Goal: Communication & Community: Answer question/provide support

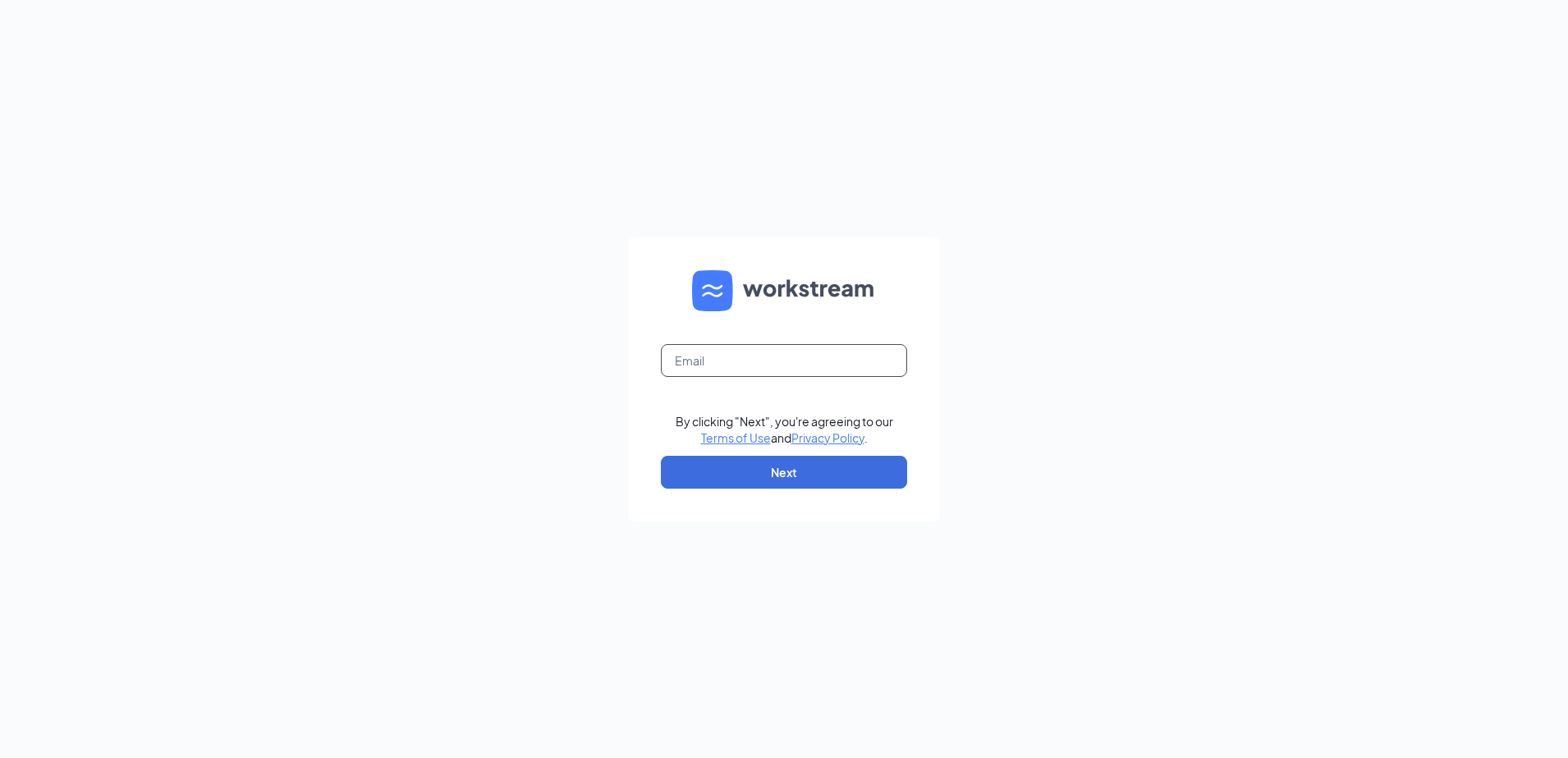
click at [766, 354] on input "text" at bounding box center [783, 360] width 246 height 33
type input "[EMAIL_ADDRESS][DOMAIN_NAME]"
click at [701, 431] on link "Terms of Use" at bounding box center [736, 437] width 70 height 14
click at [790, 487] on button "Next" at bounding box center [783, 472] width 246 height 33
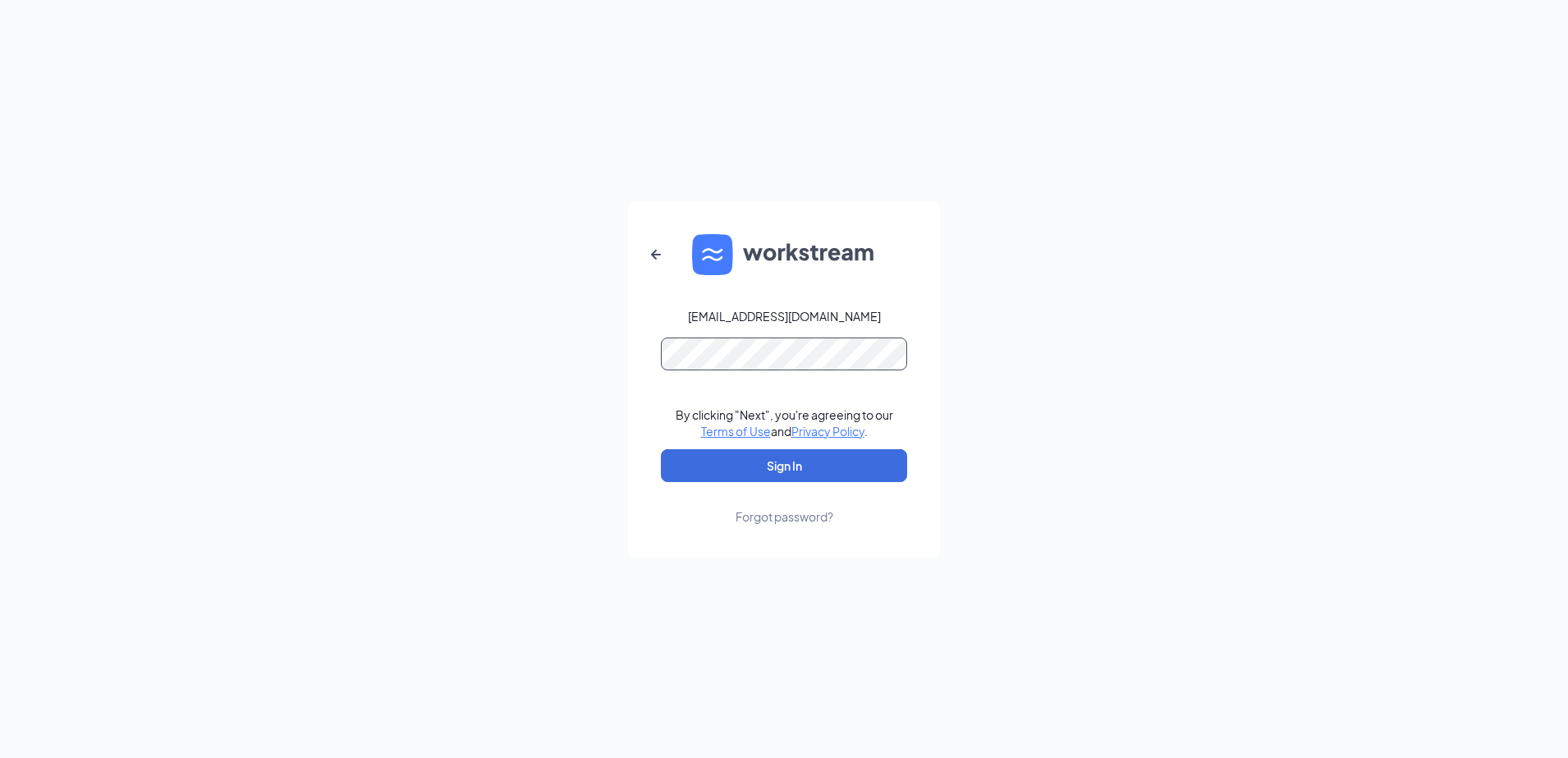
click at [661, 449] on button "Sign In" at bounding box center [783, 465] width 246 height 33
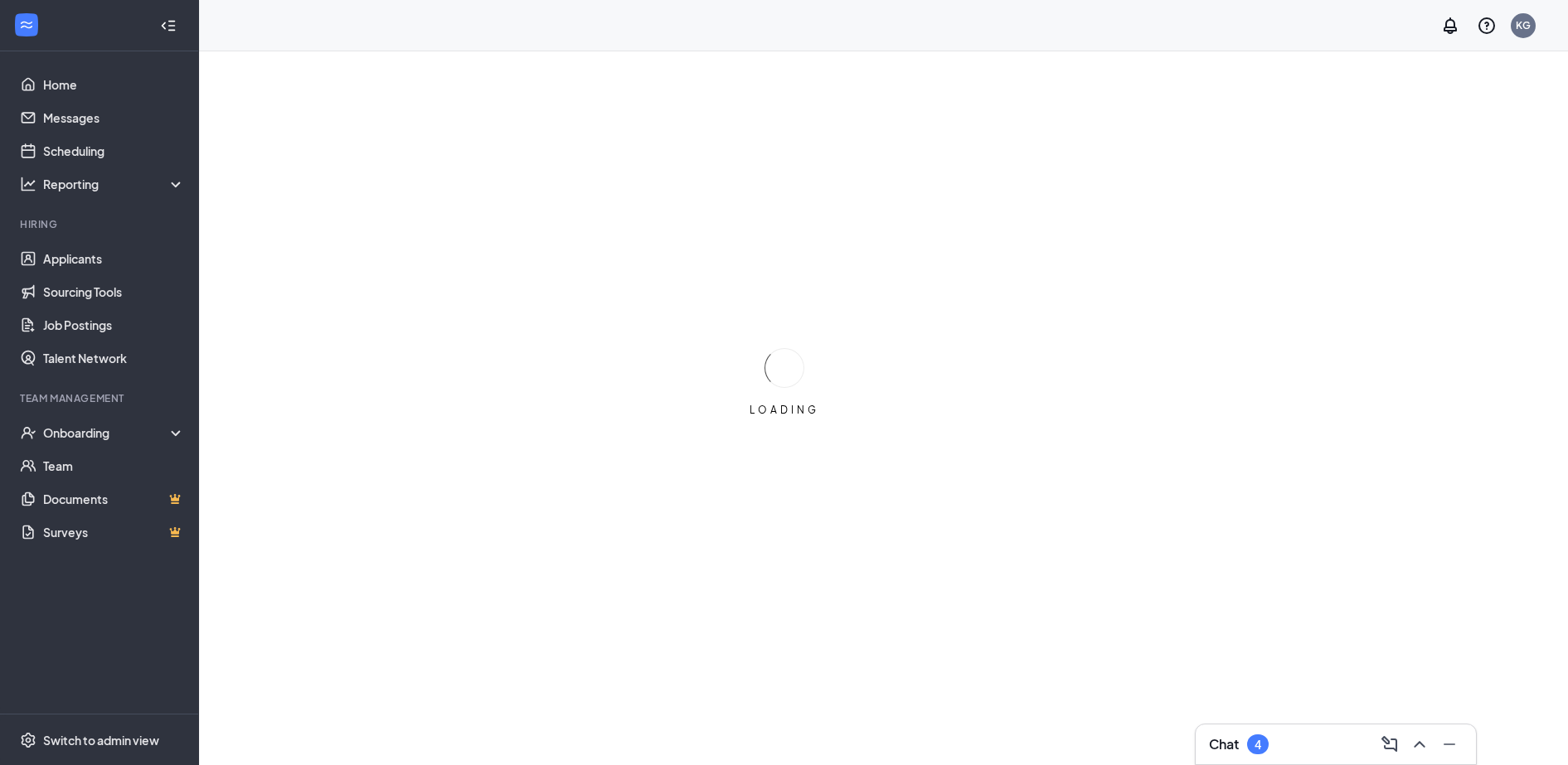
click at [1262, 739] on div "4" at bounding box center [1257, 744] width 21 height 20
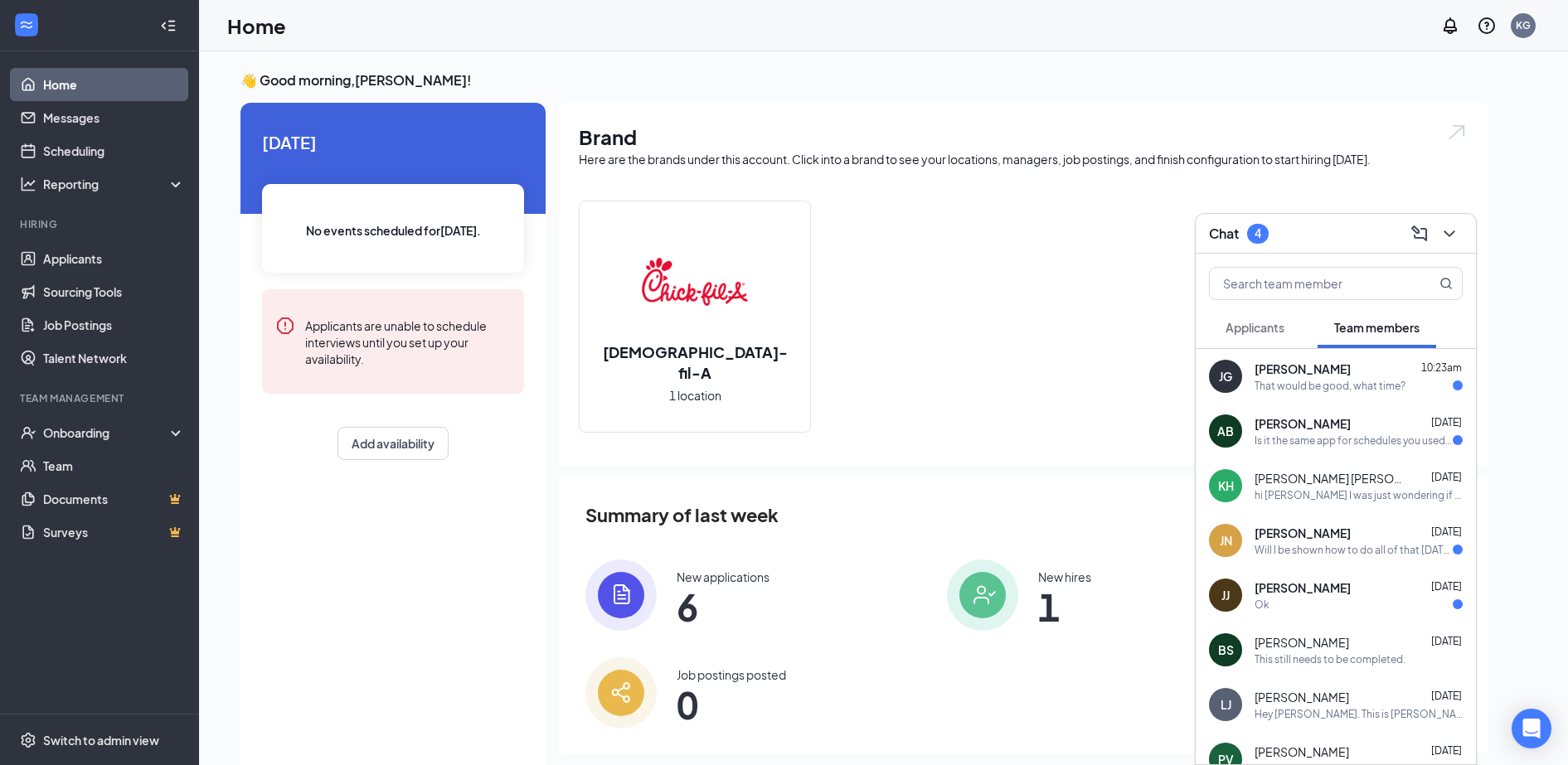
click at [1280, 371] on span "[PERSON_NAME]" at bounding box center [1302, 368] width 97 height 16
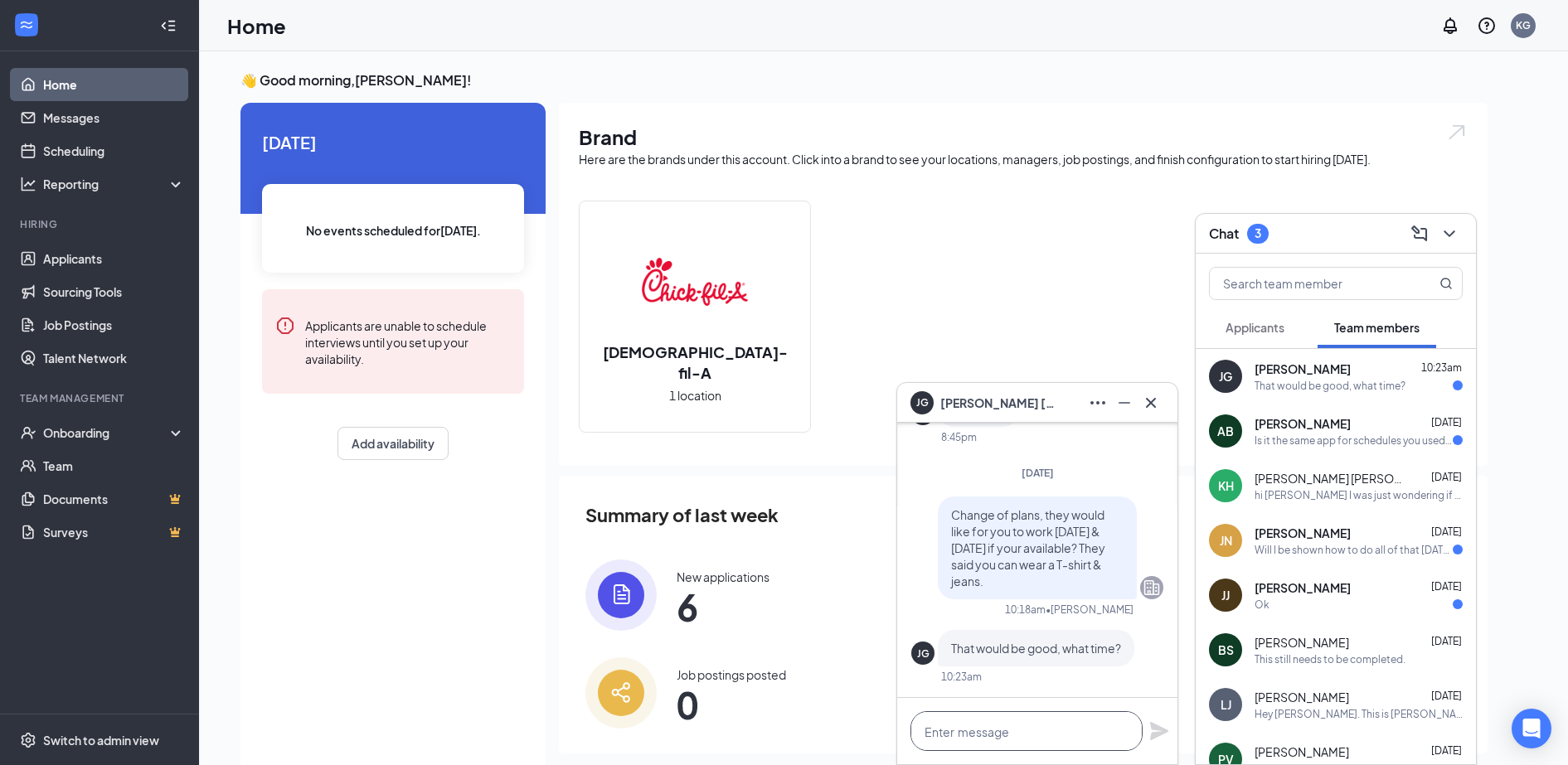
click at [1062, 721] on textarea at bounding box center [1027, 731] width 232 height 40
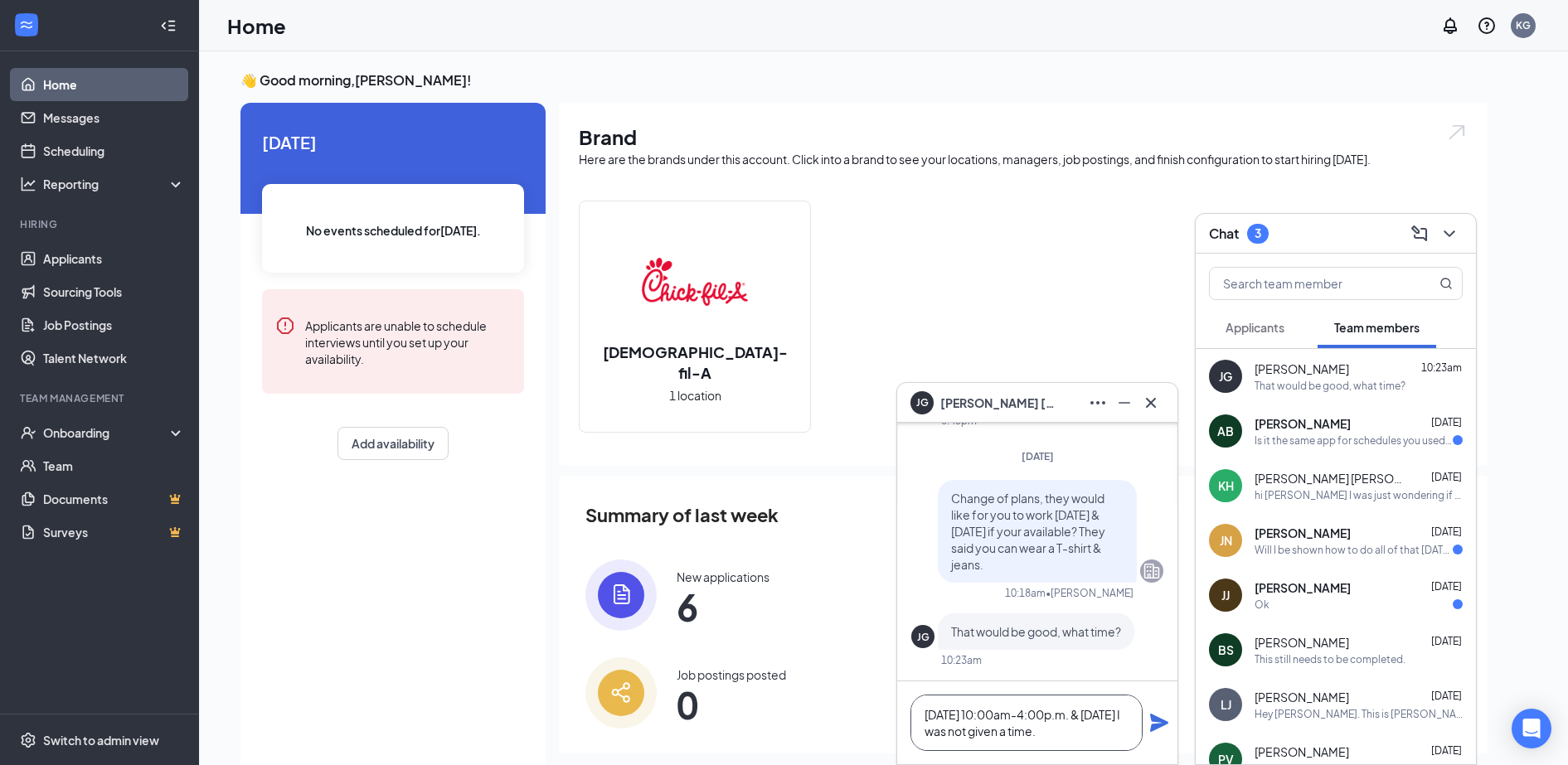
type textarea "[DATE] 10:00am-4:00p.m. & [DATE] I was not given a time."
click at [1167, 722] on icon "Plane" at bounding box center [1158, 722] width 18 height 18
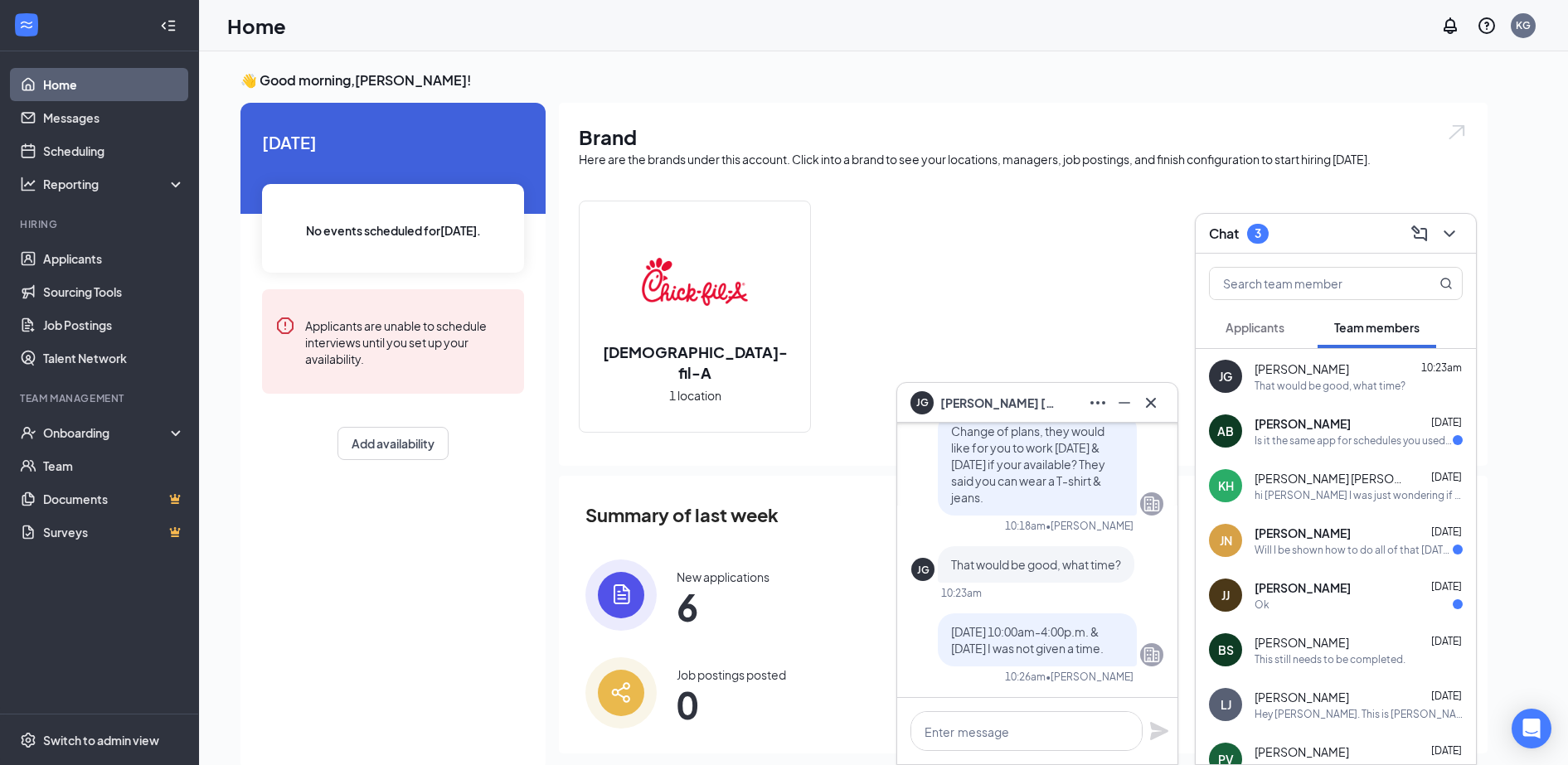
click at [1325, 574] on div "[PERSON_NAME] [PERSON_NAME] [DATE] Ok" at bounding box center [1336, 595] width 280 height 55
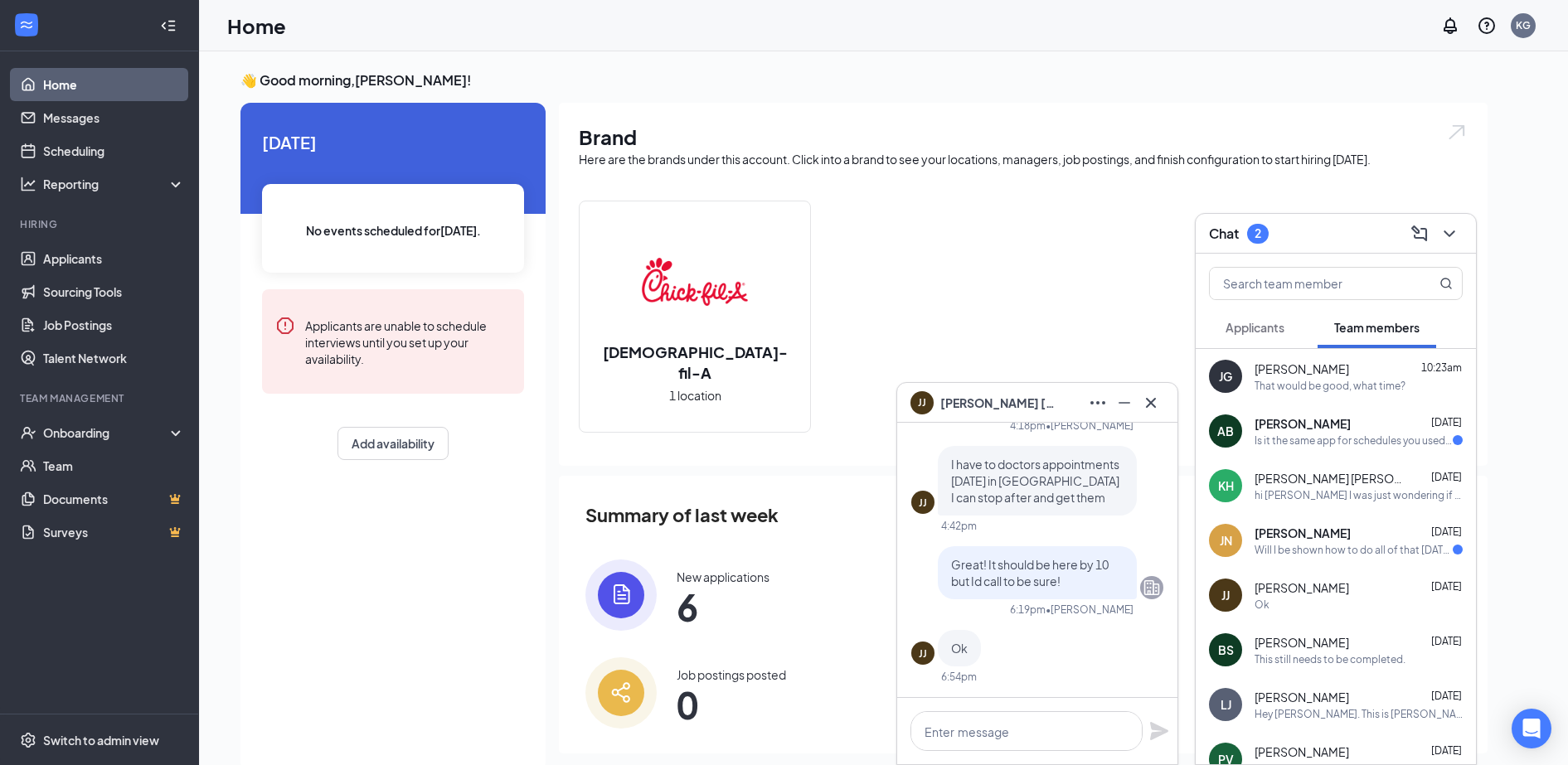
click at [1339, 564] on div "JN [PERSON_NAME] [DATE] Will I be shown how to do all of that [DATE]?" at bounding box center [1336, 540] width 280 height 55
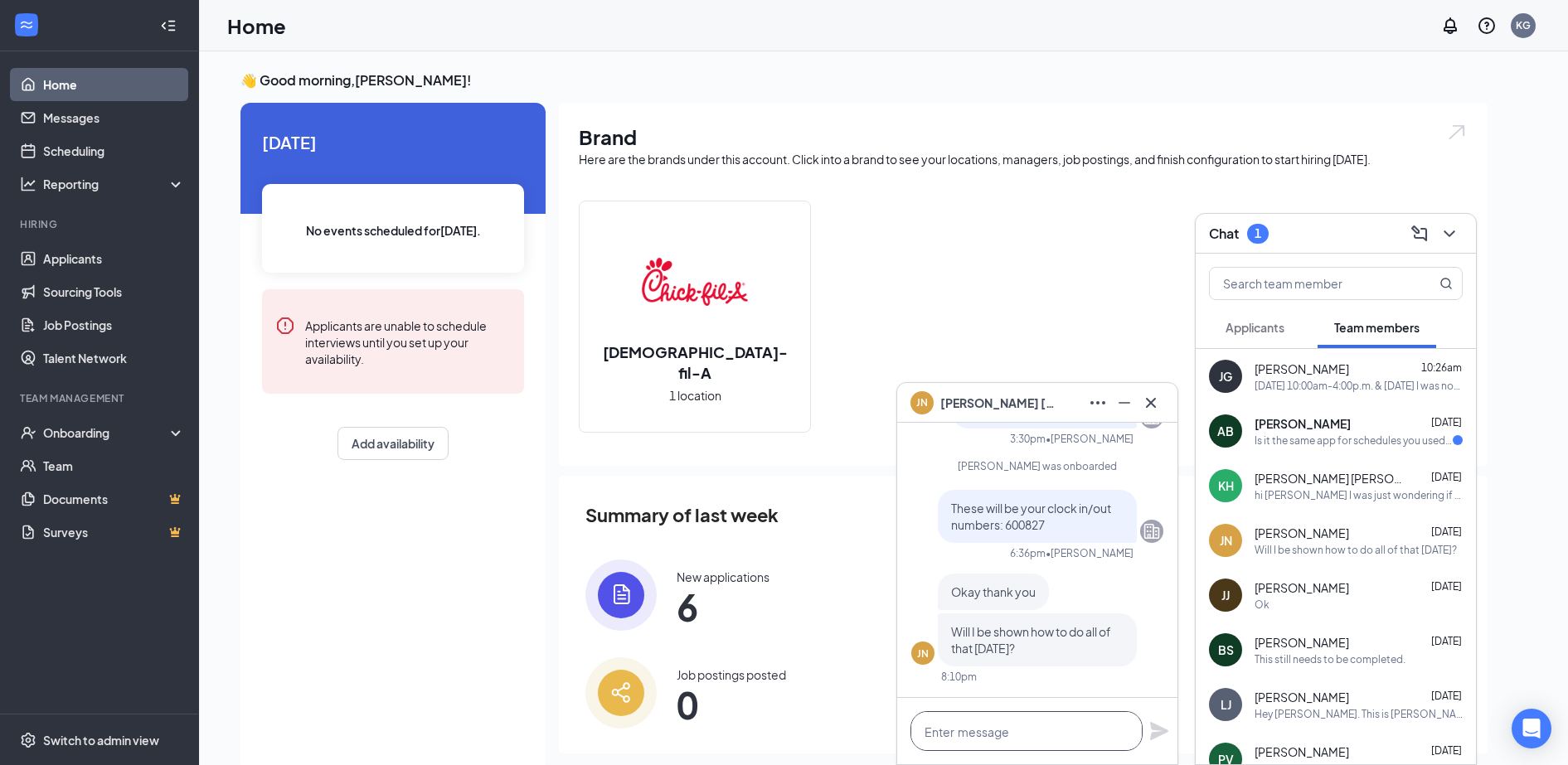
click at [1088, 734] on textarea at bounding box center [1027, 731] width 232 height 40
type textarea "Yes you will."
click at [1157, 735] on icon "Plane" at bounding box center [1158, 731] width 18 height 18
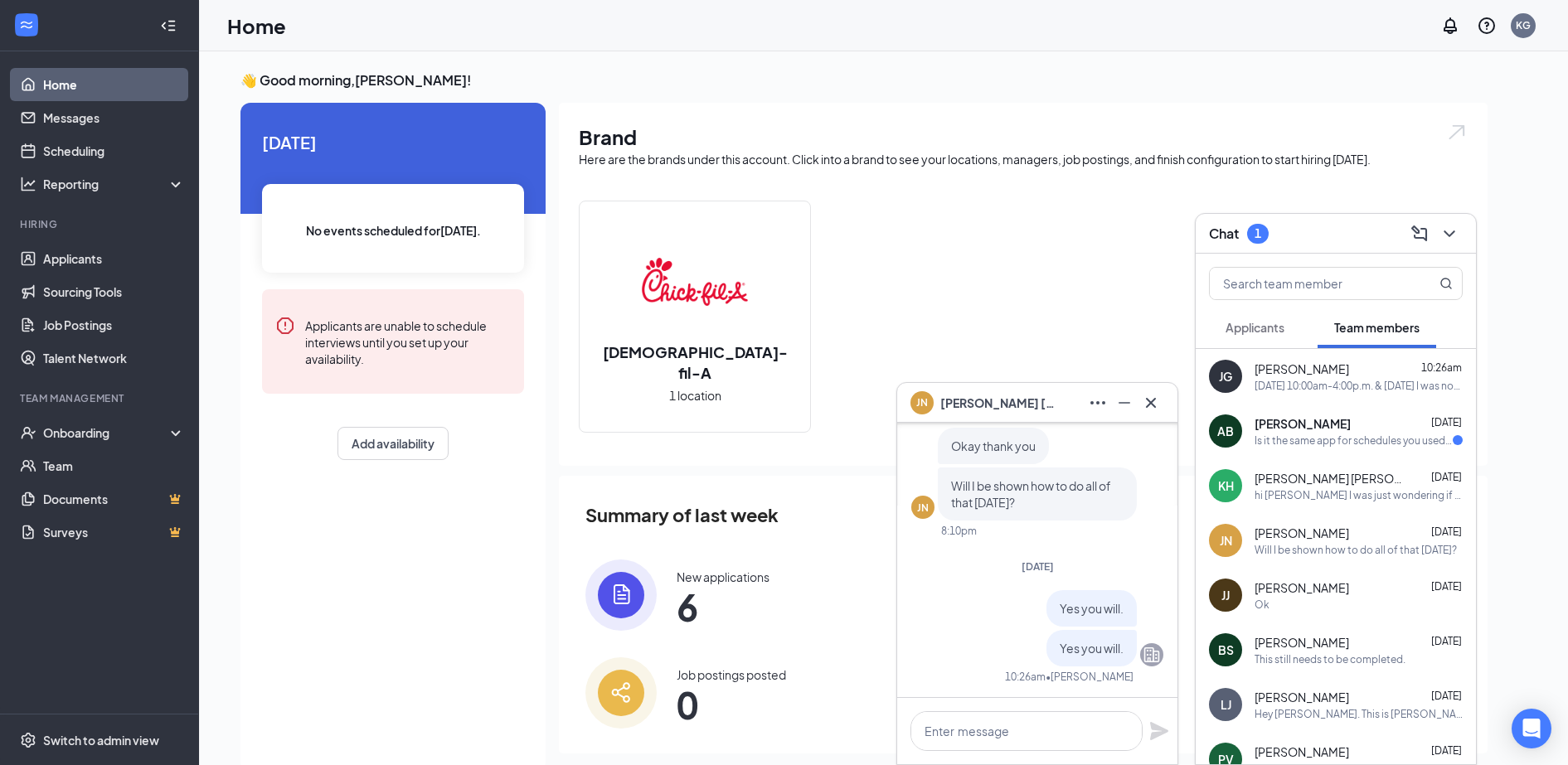
click at [1362, 438] on div "Is it the same app for schedules you used to have?" at bounding box center [1354, 441] width 198 height 15
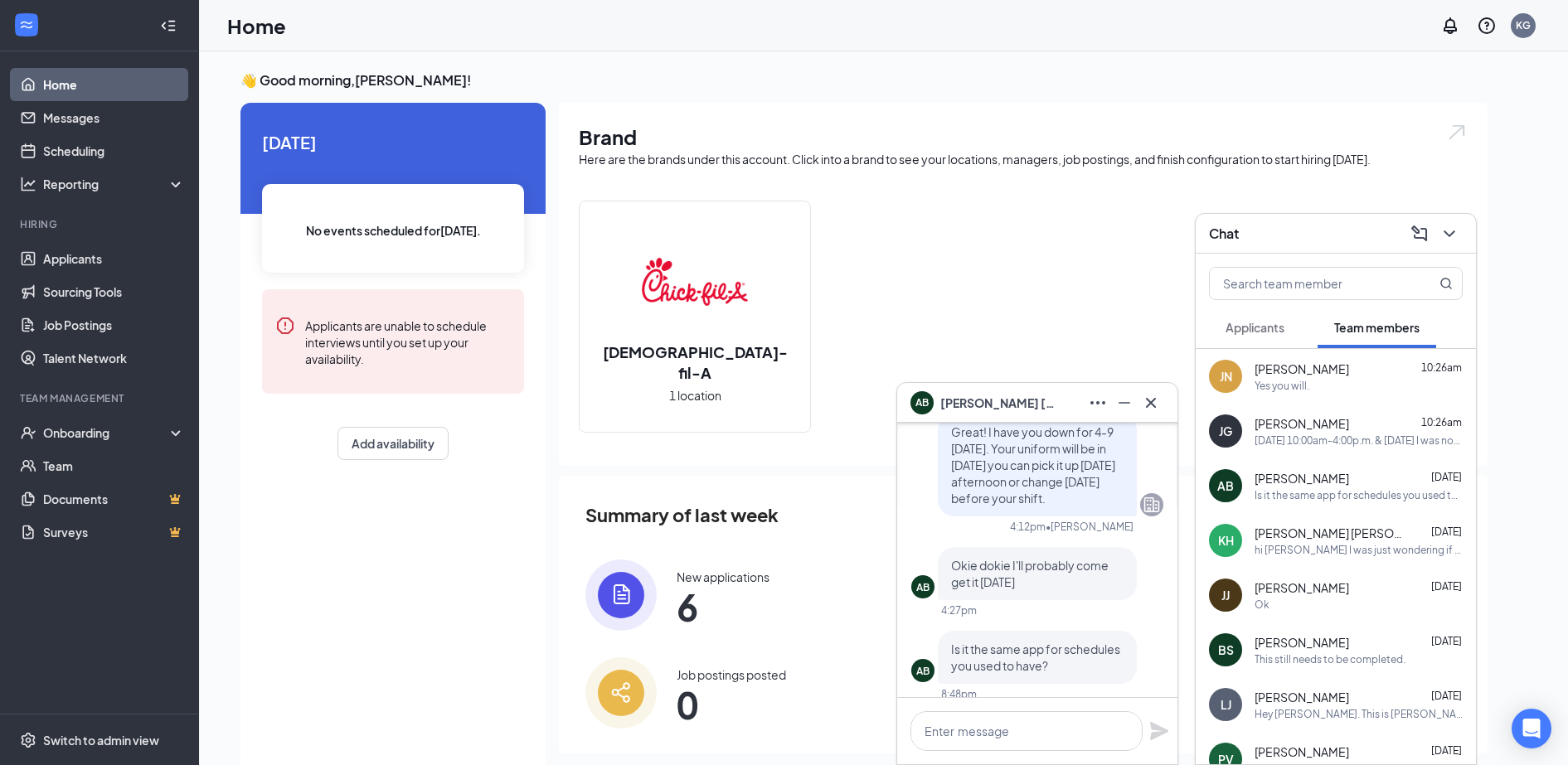
scroll to position [-14, 0]
click at [1050, 727] on textarea at bounding box center [1027, 731] width 232 height 40
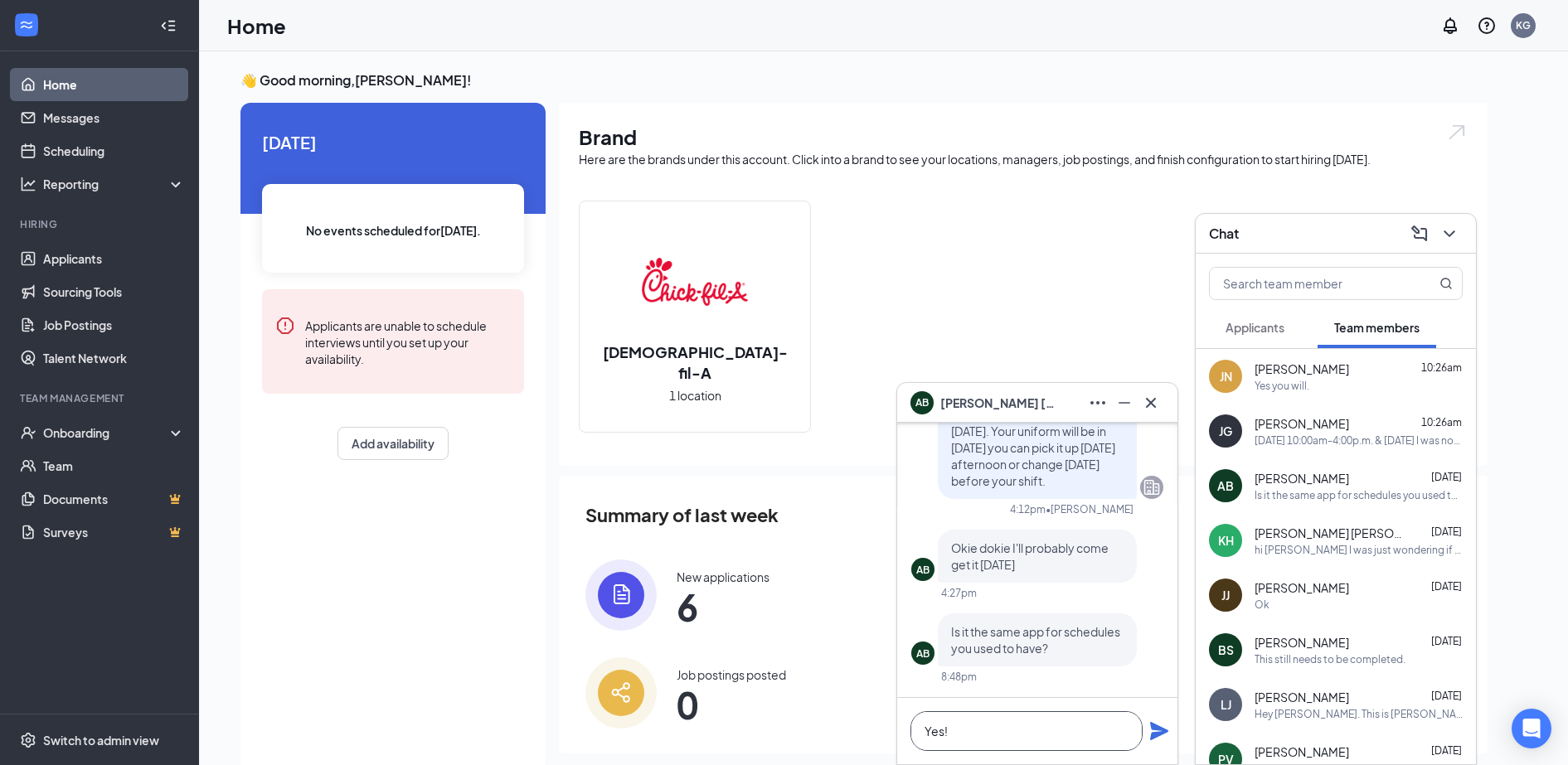
type textarea "Yes!"
click at [1162, 722] on icon "Plane" at bounding box center [1158, 731] width 20 height 20
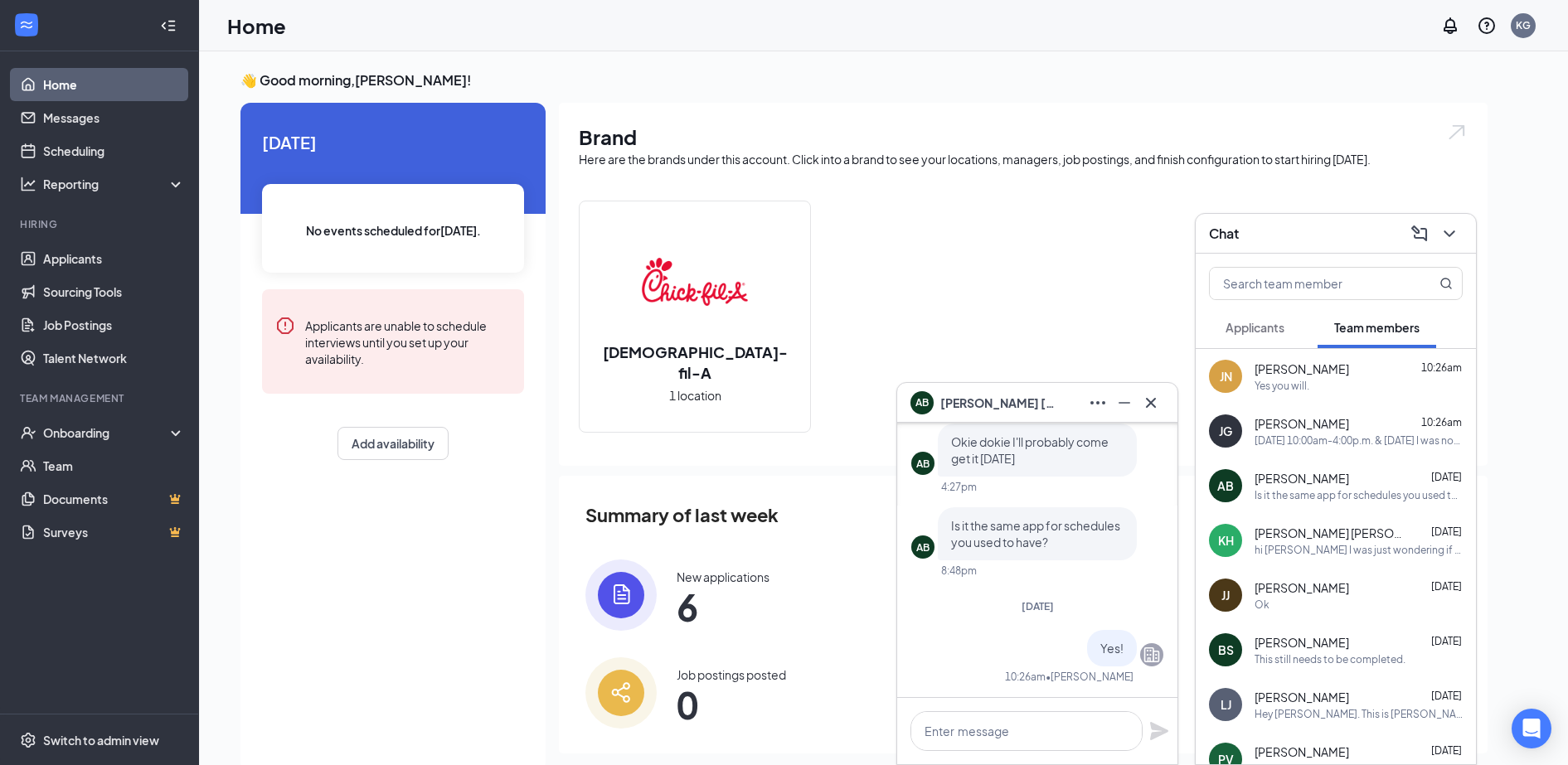
click at [1303, 557] on div "[PERSON_NAME] [DATE] hi [PERSON_NAME] I was just wondering if you have found a …" at bounding box center [1336, 540] width 280 height 55
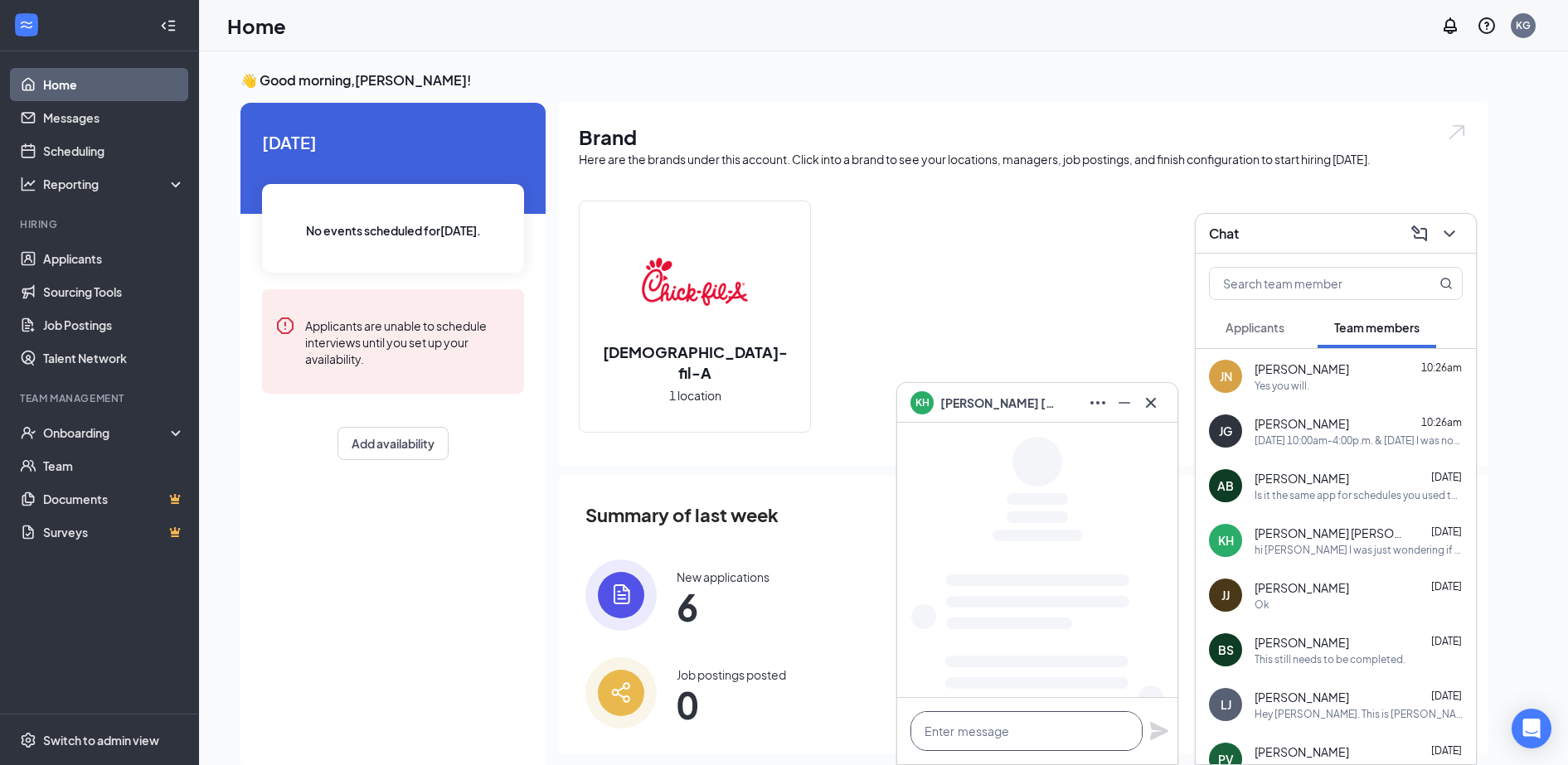
click at [1083, 733] on textarea at bounding box center [1027, 731] width 232 height 40
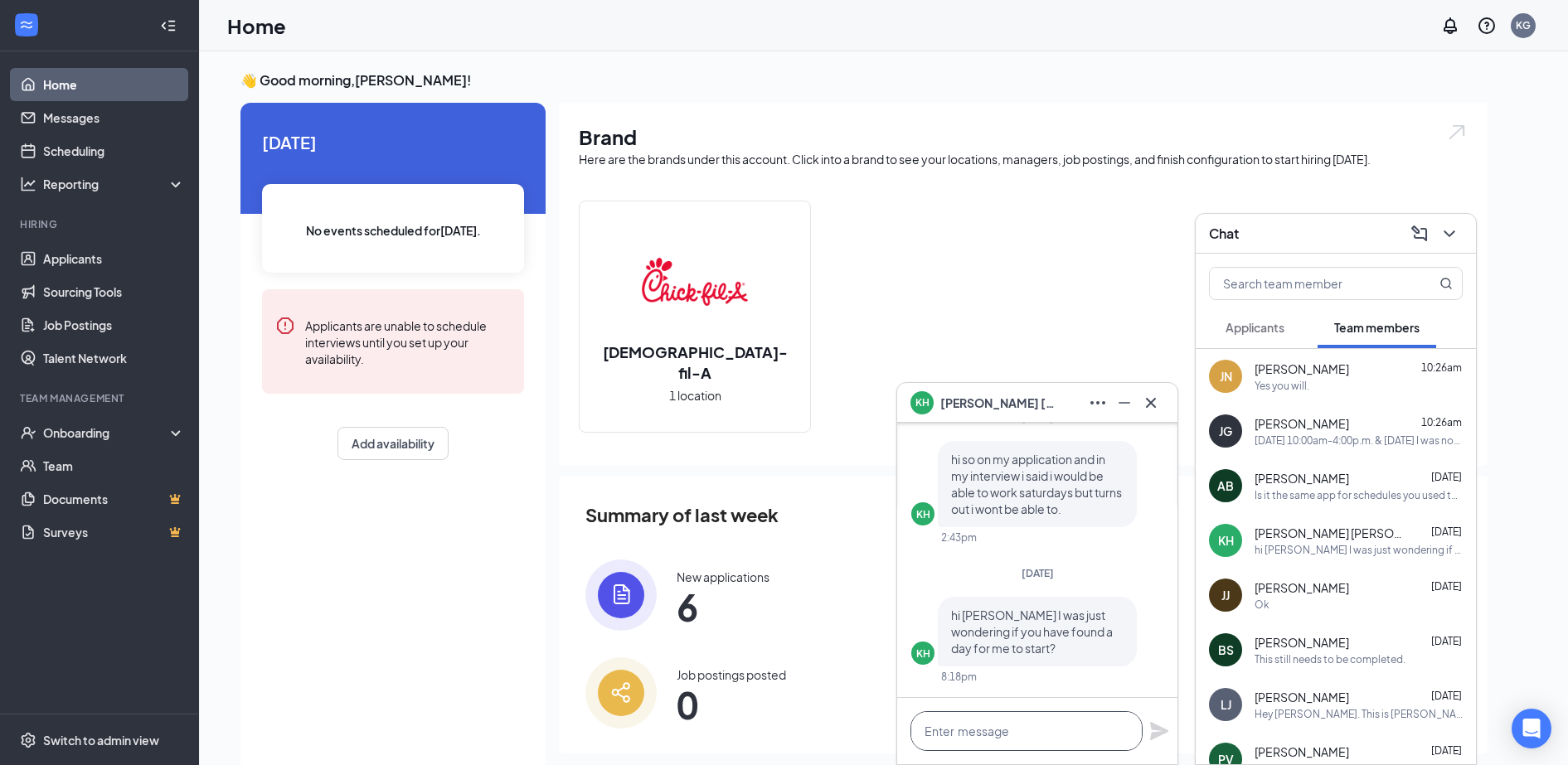
paste textarea "Hello [PERSON_NAME], I previously reached out but hadn’t received a response, s…"
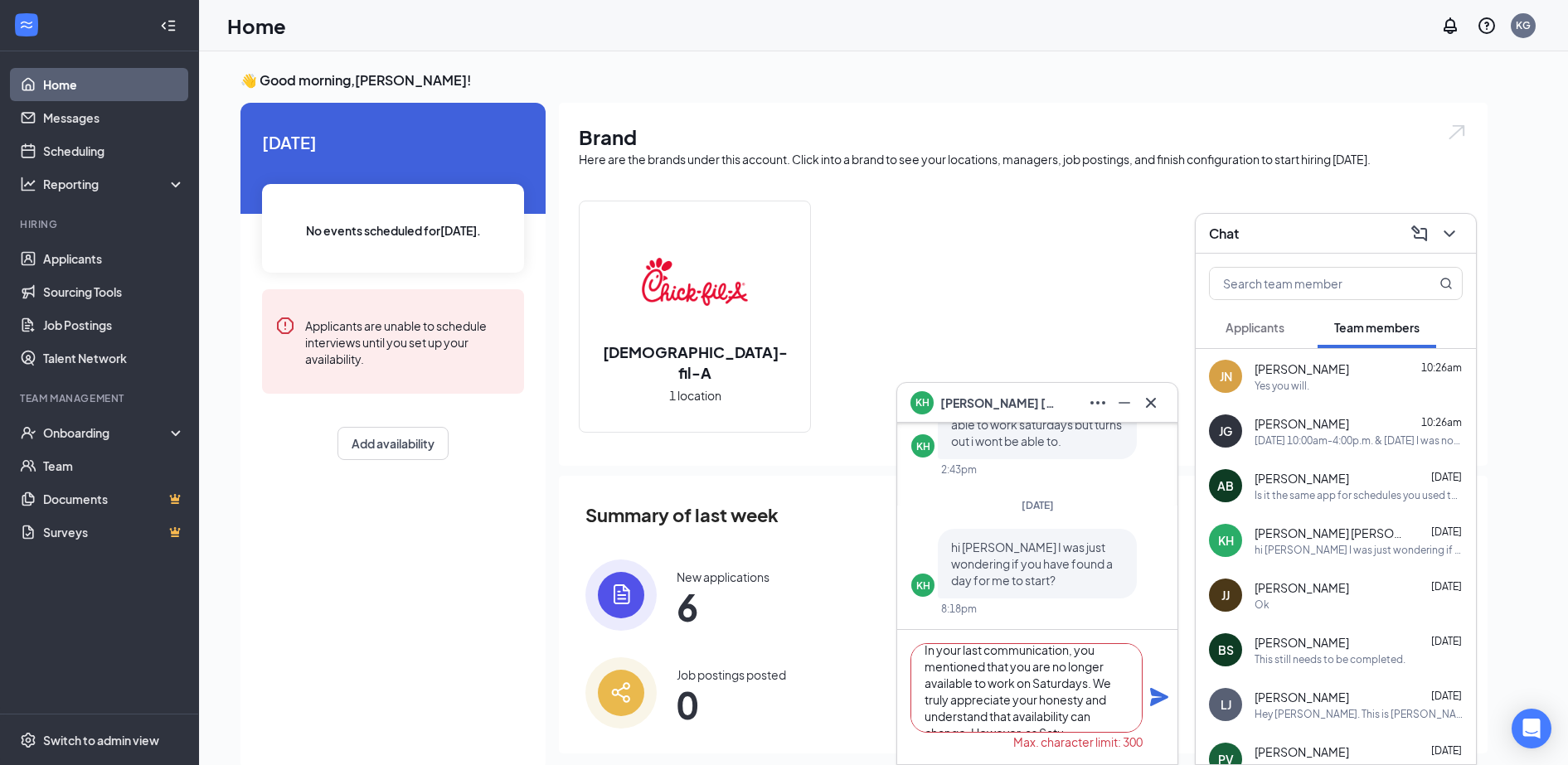
scroll to position [134, 0]
drag, startPoint x: 1072, startPoint y: 710, endPoint x: 974, endPoint y: 715, distance: 98.1
click at [974, 715] on textarea "Hello [PERSON_NAME], I previously reached out but hadn’t received a response, s…" at bounding box center [1027, 687] width 232 height 90
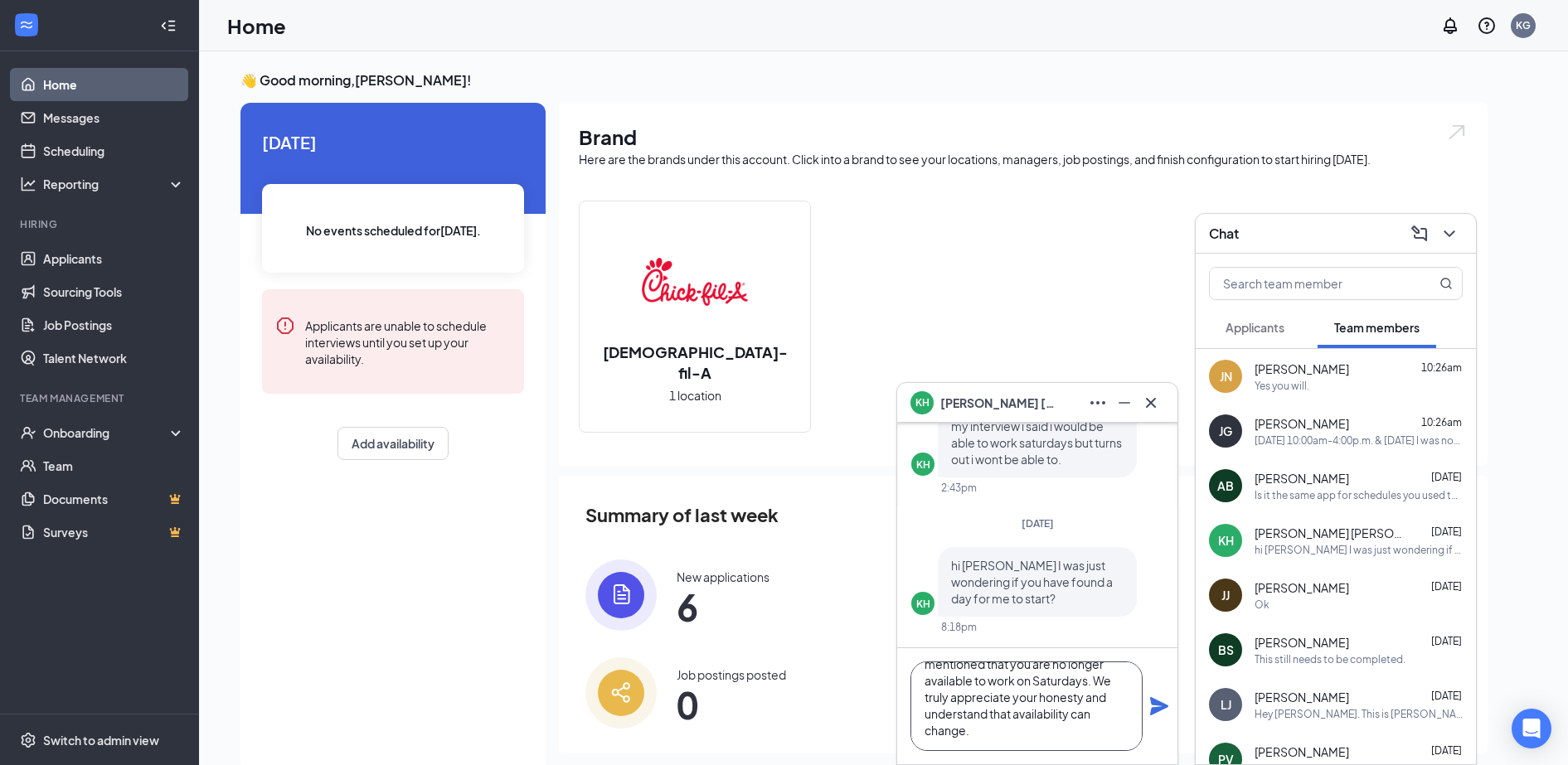
type textarea "Hello [PERSON_NAME], I previously reached out but hadn’t received a response, s…"
click at [1159, 703] on icon "Plane" at bounding box center [1158, 705] width 18 height 18
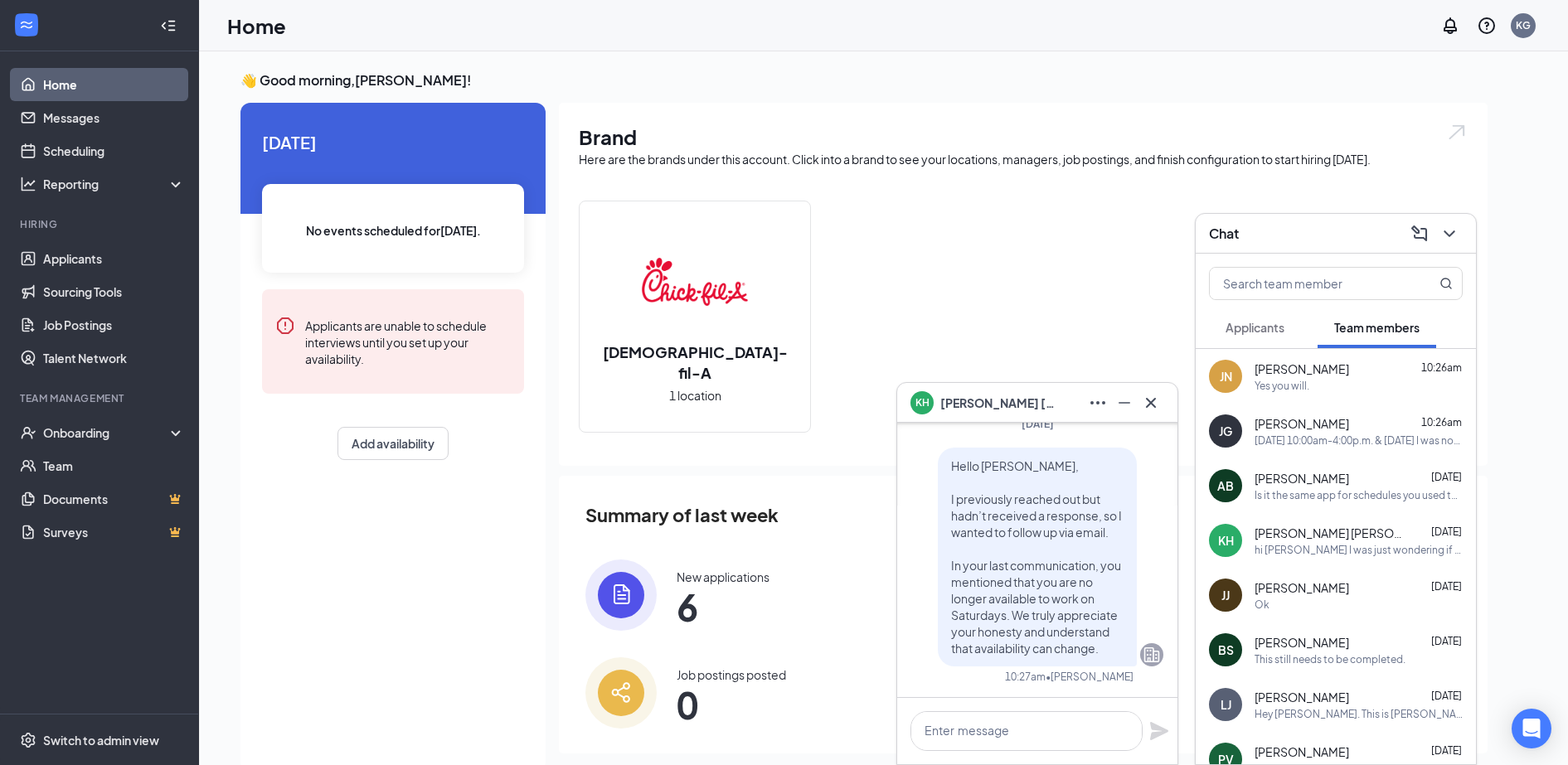
scroll to position [0, 0]
click at [1029, 716] on textarea at bounding box center [1027, 731] width 232 height 40
paste textarea "However, as Saturdays are our busiest day of the week, we make very few excepti…"
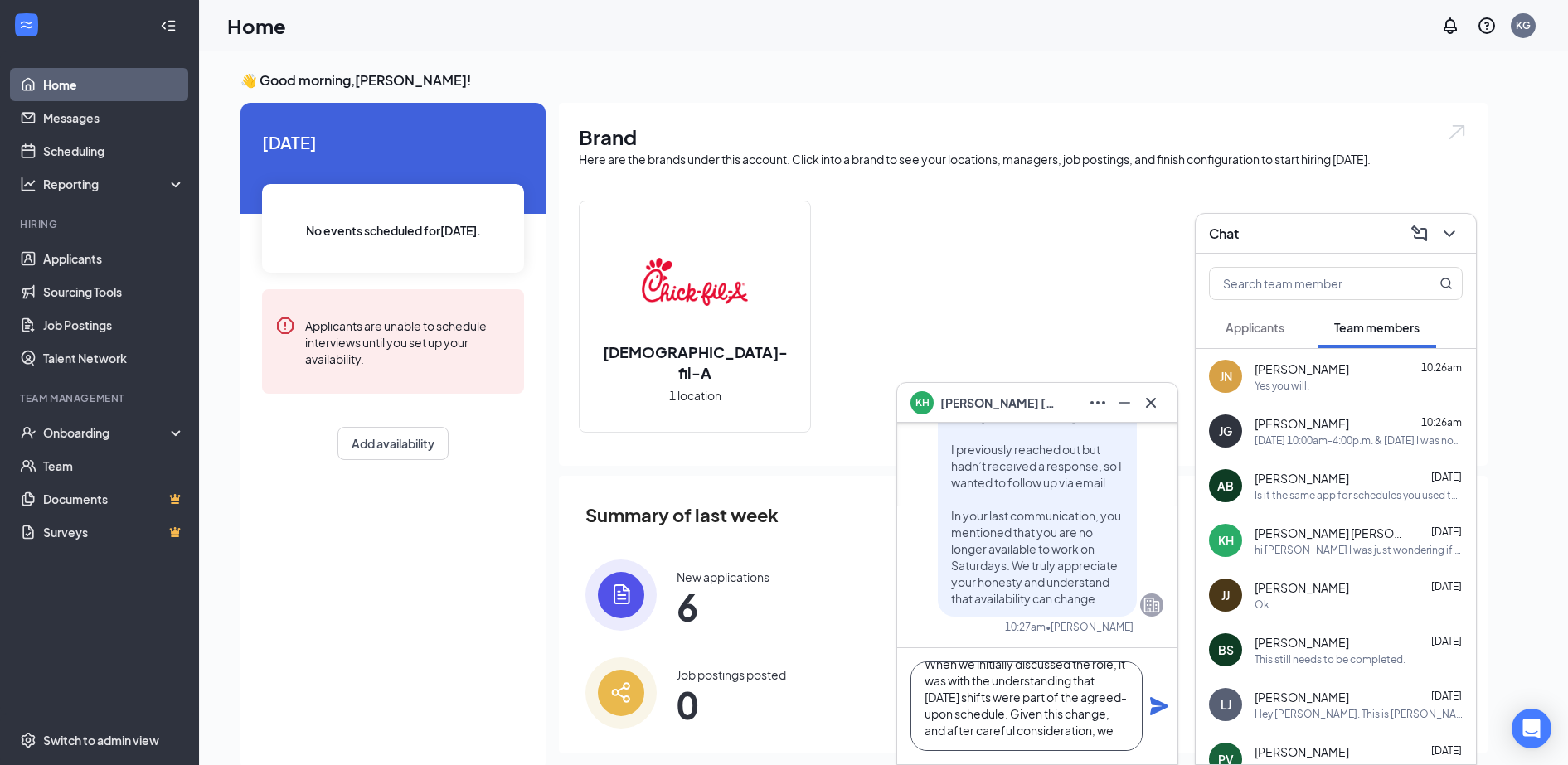
drag, startPoint x: 1056, startPoint y: 697, endPoint x: 1116, endPoint y: 734, distance: 70.5
click at [1116, 734] on textarea "However, as Saturdays are our busiest day of the week, we make very few excepti…" at bounding box center [1027, 706] width 232 height 90
type textarea "However, as Saturdays are our busiest day of the week, we make very few excepti…"
click at [1155, 699] on icon "Plane" at bounding box center [1158, 705] width 18 height 18
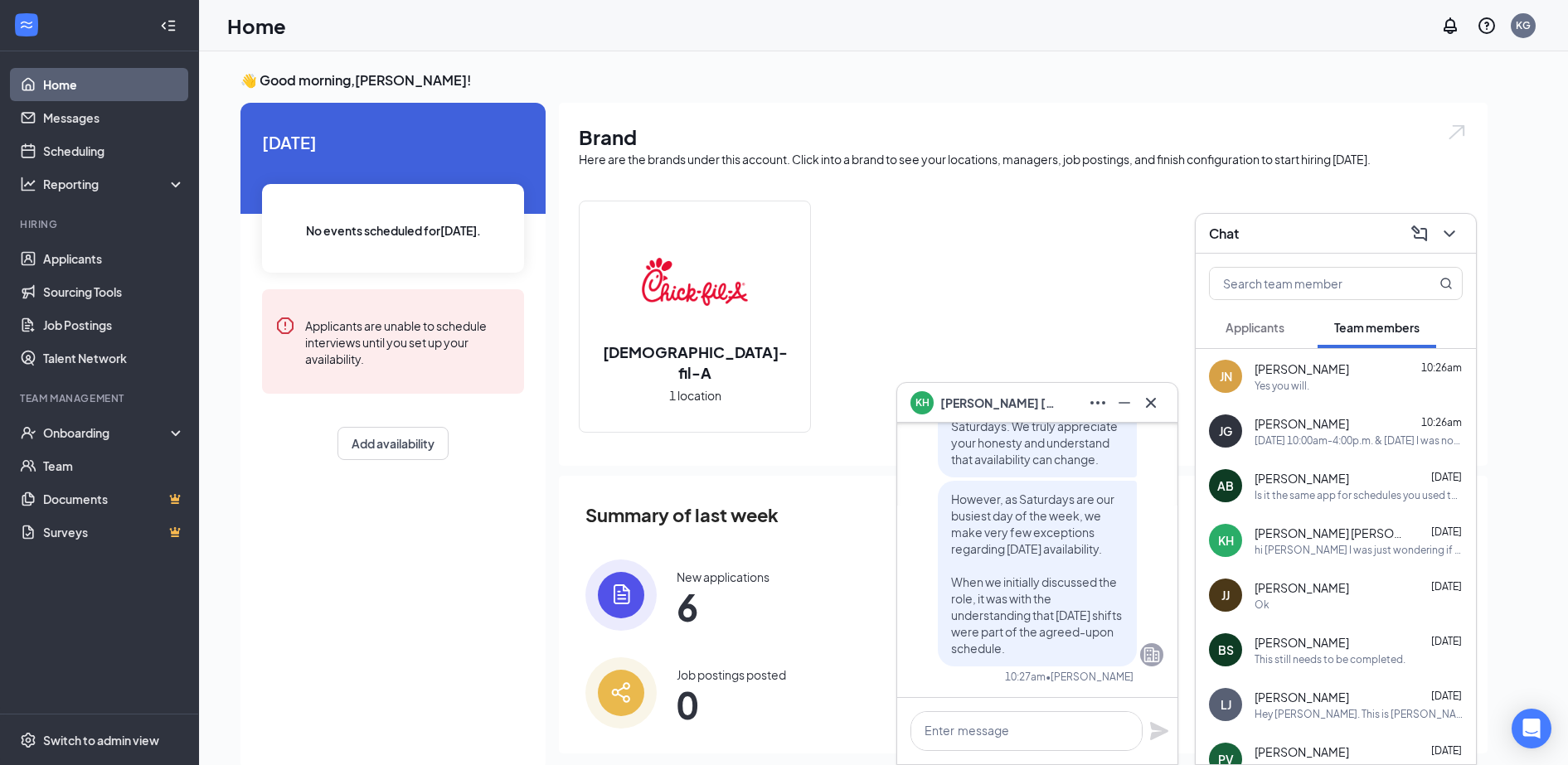
scroll to position [0, 0]
click at [1077, 742] on textarea at bounding box center [1027, 731] width 232 height 40
paste textarea "Given this change, and after careful consideration, we regret to inform you tha…"
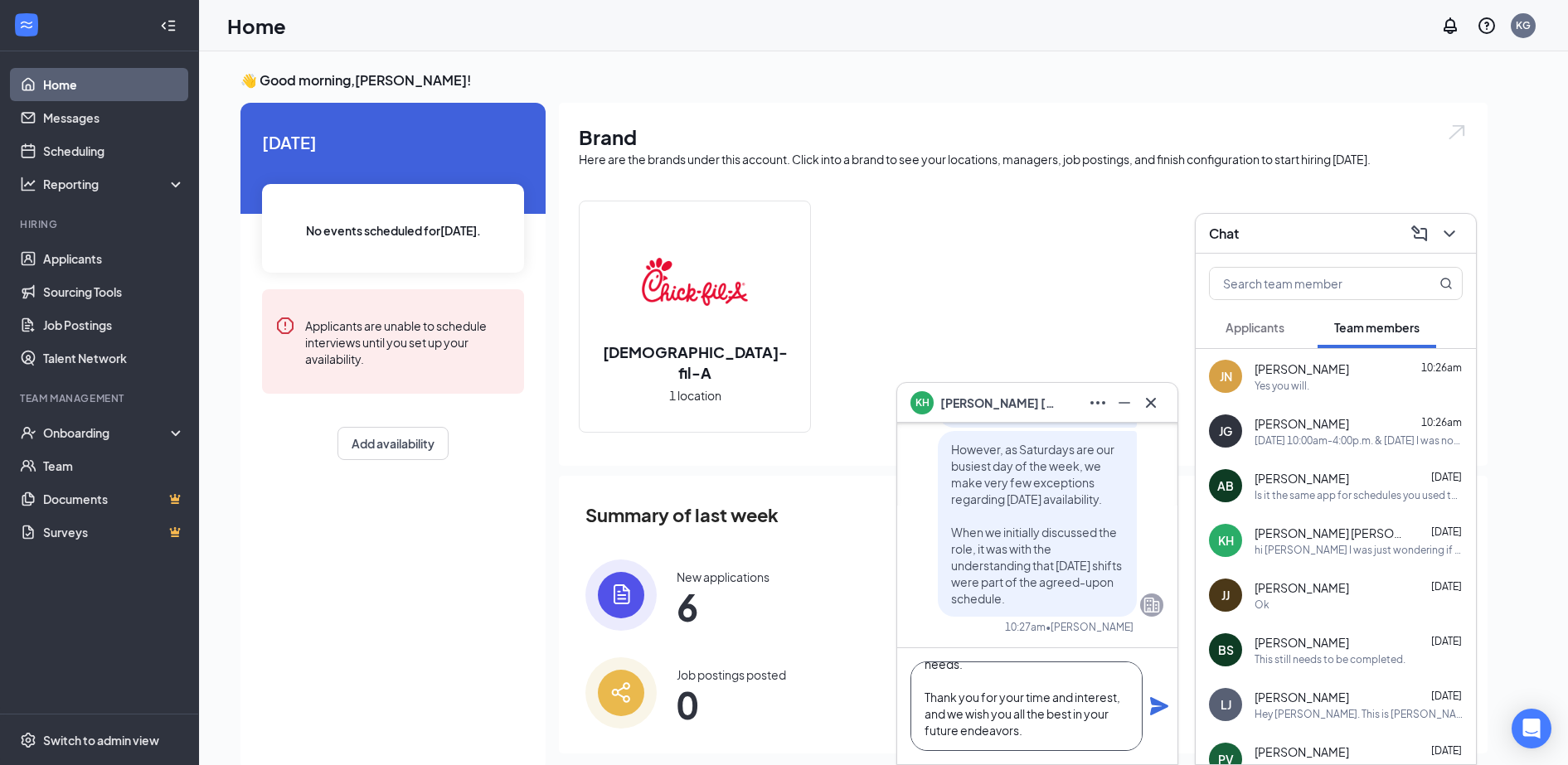
scroll to position [101, 0]
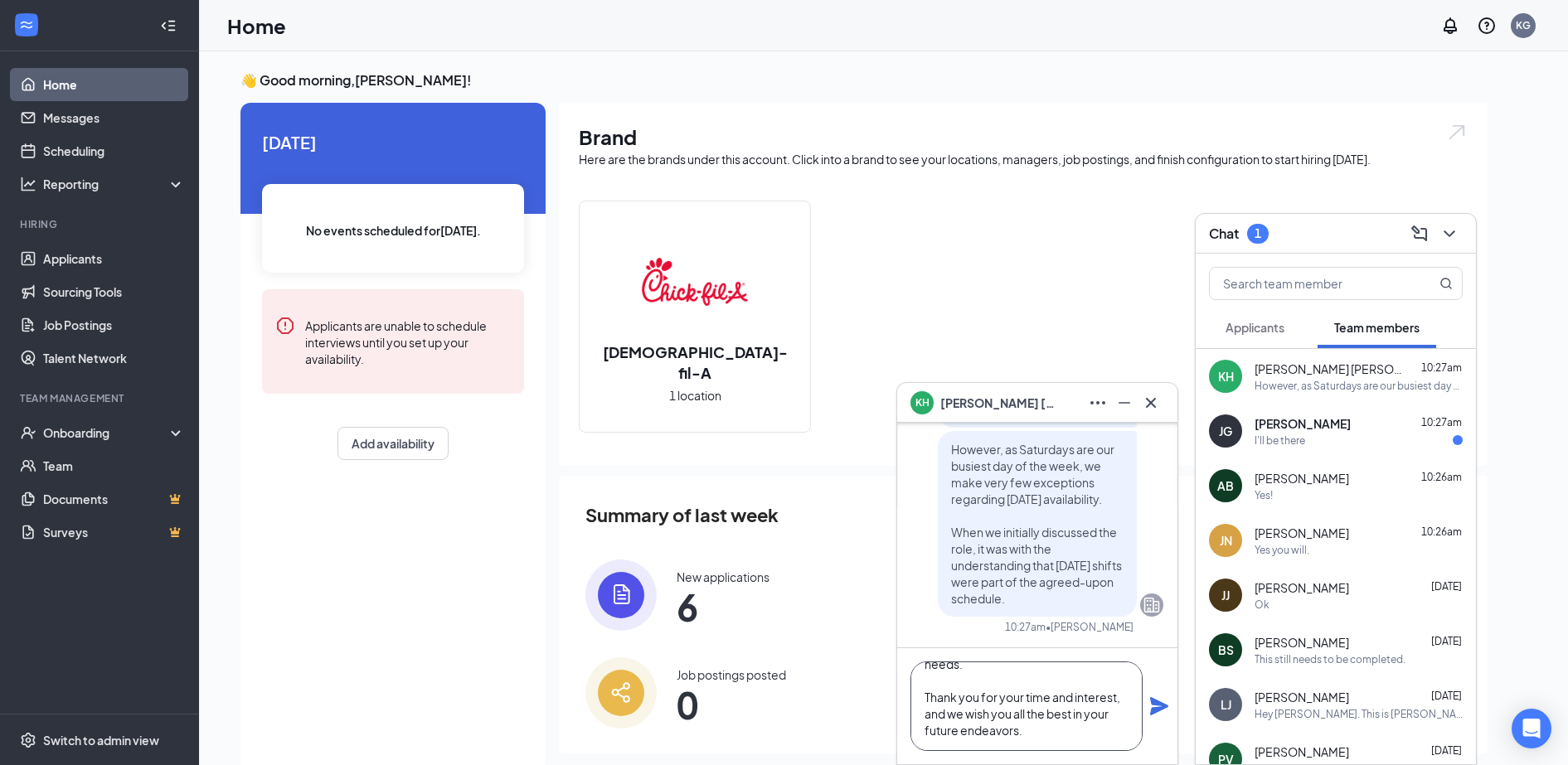
type textarea "Given this change, and after careful consideration, we regret to inform you tha…"
click at [1157, 705] on icon "Plane" at bounding box center [1158, 705] width 20 height 20
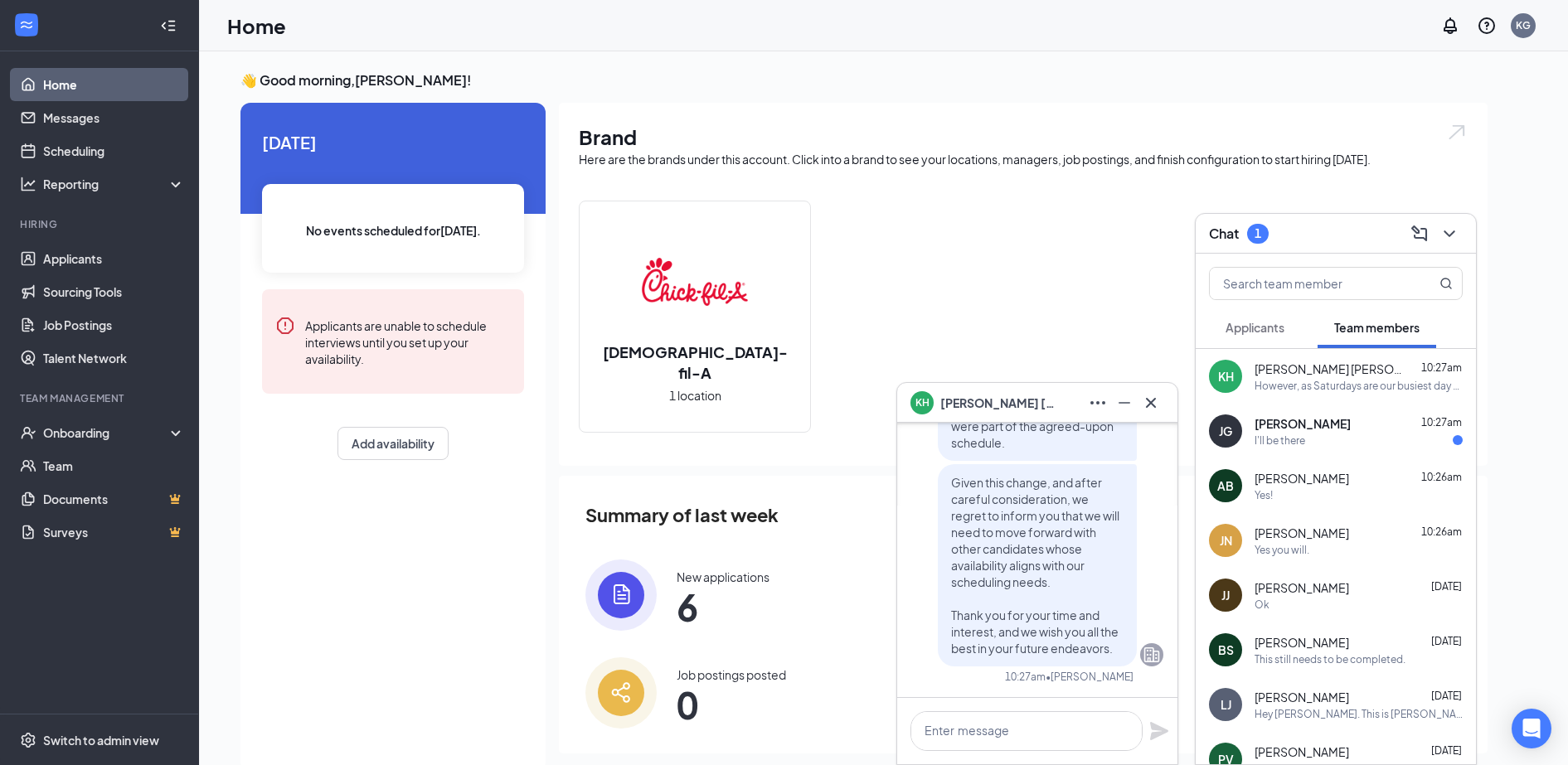
scroll to position [0, 0]
click at [1313, 428] on span "[PERSON_NAME]" at bounding box center [1302, 423] width 97 height 16
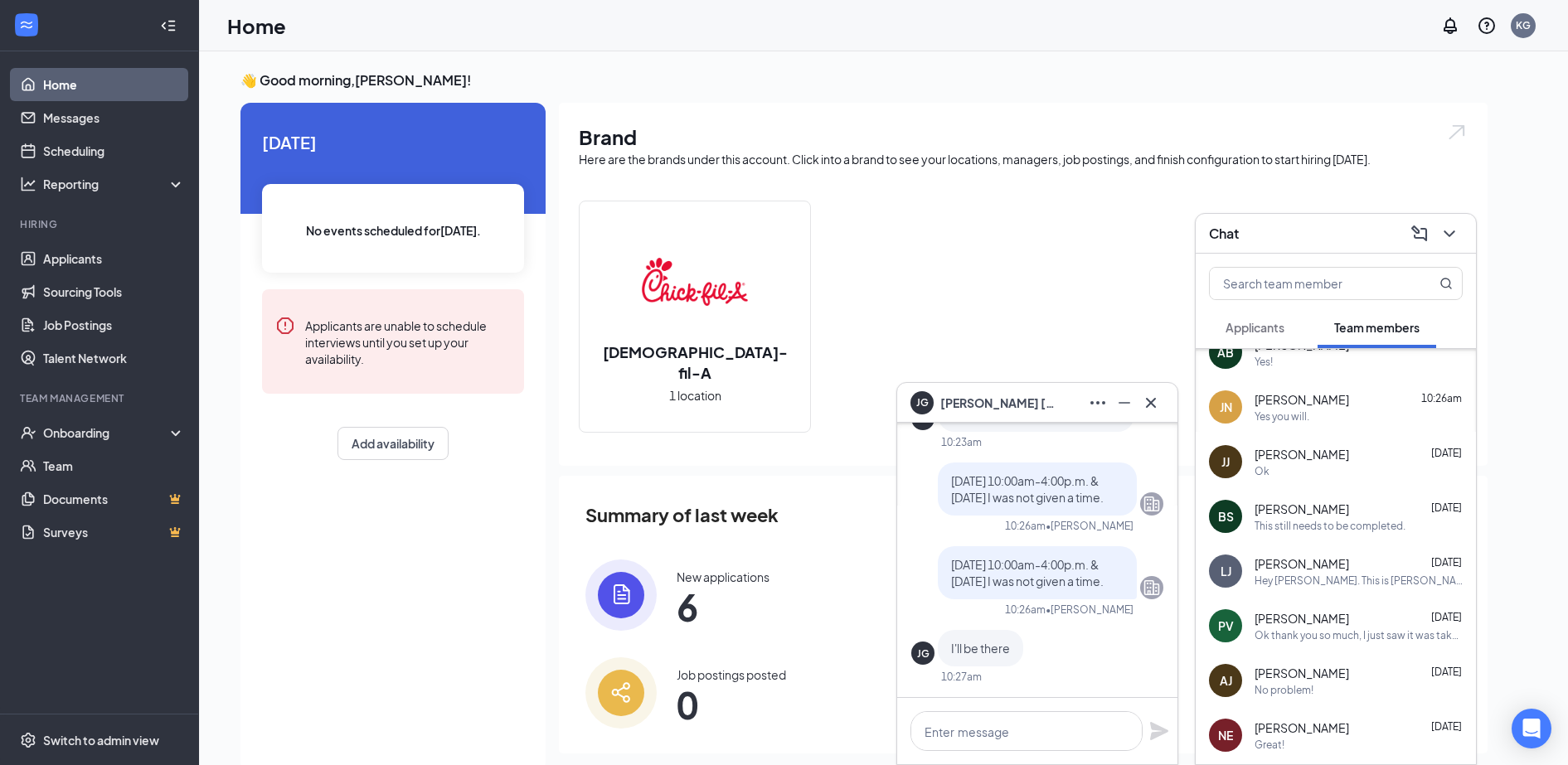
scroll to position [135, 0]
click at [1341, 593] on div "[PERSON_NAME] [PERSON_NAME] [DATE] Hey [PERSON_NAME]. This is [PERSON_NAME] fro…" at bounding box center [1336, 569] width 280 height 55
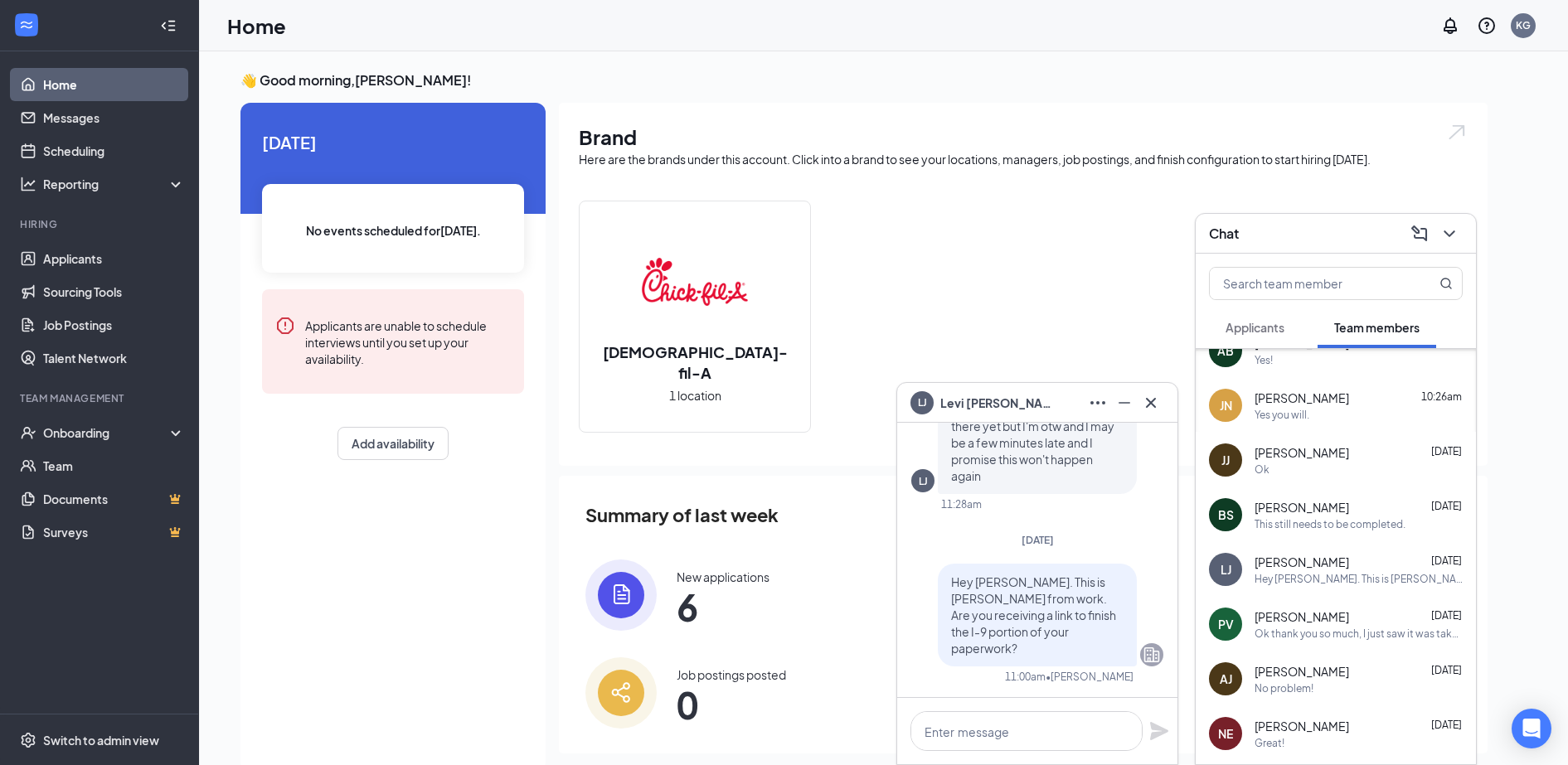
click at [1327, 644] on div "PV [PERSON_NAME] [DATE] Ok thank you so much, I just saw it was taken out for […" at bounding box center [1336, 624] width 280 height 55
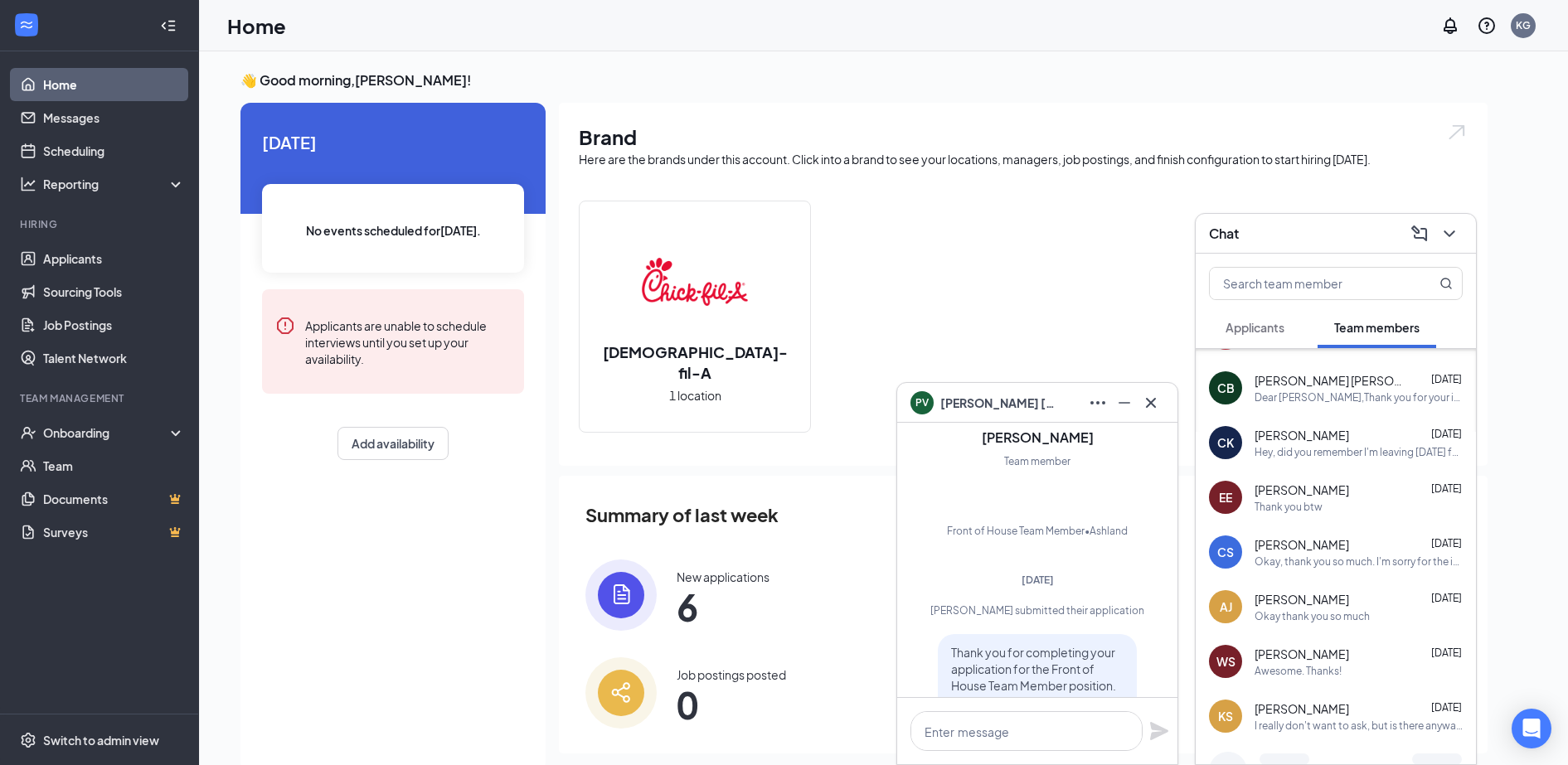
scroll to position [700, 0]
click at [1340, 652] on div "[PERSON_NAME] [DATE]" at bounding box center [1359, 652] width 208 height 16
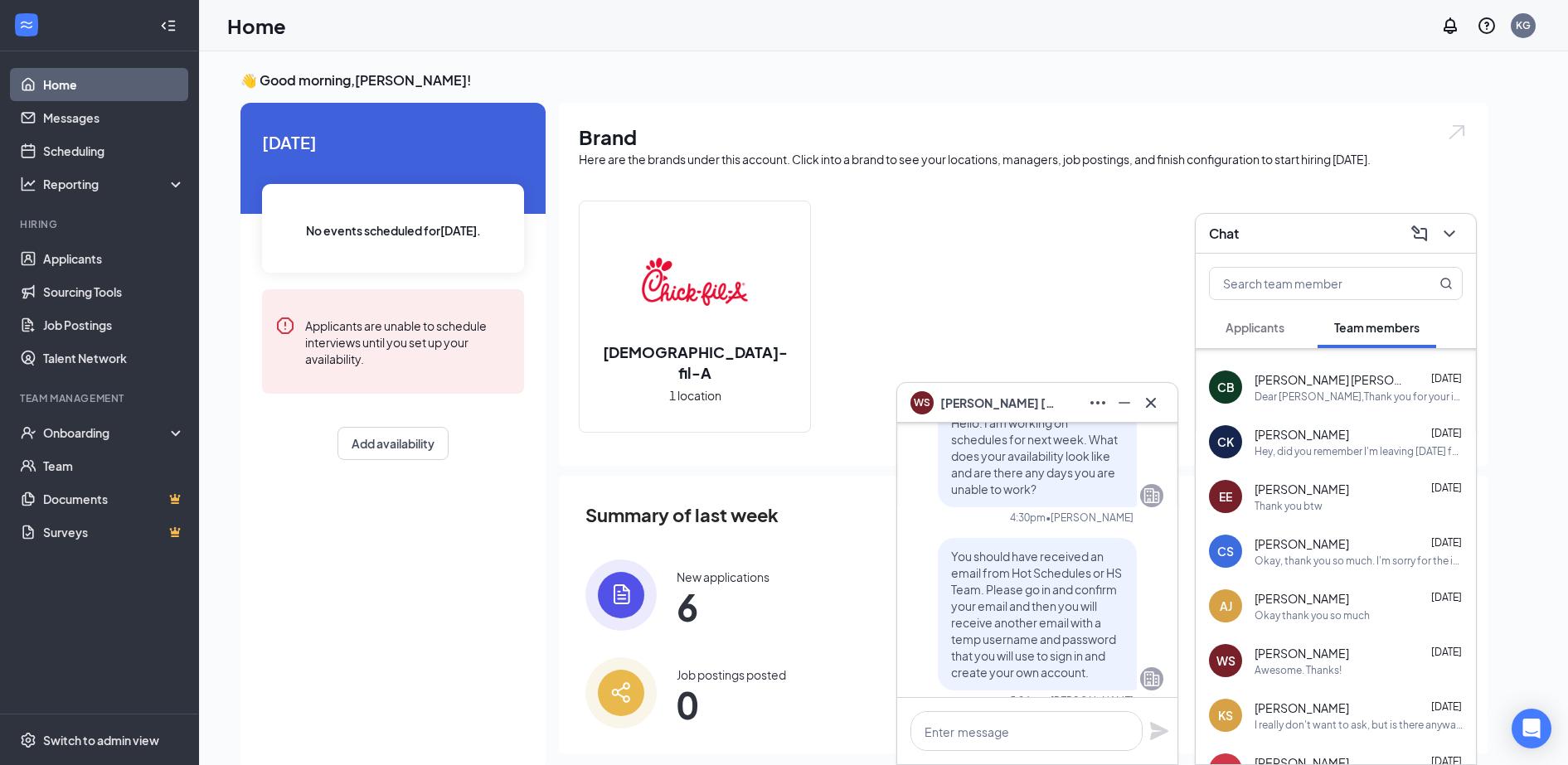
scroll to position [-581, 0]
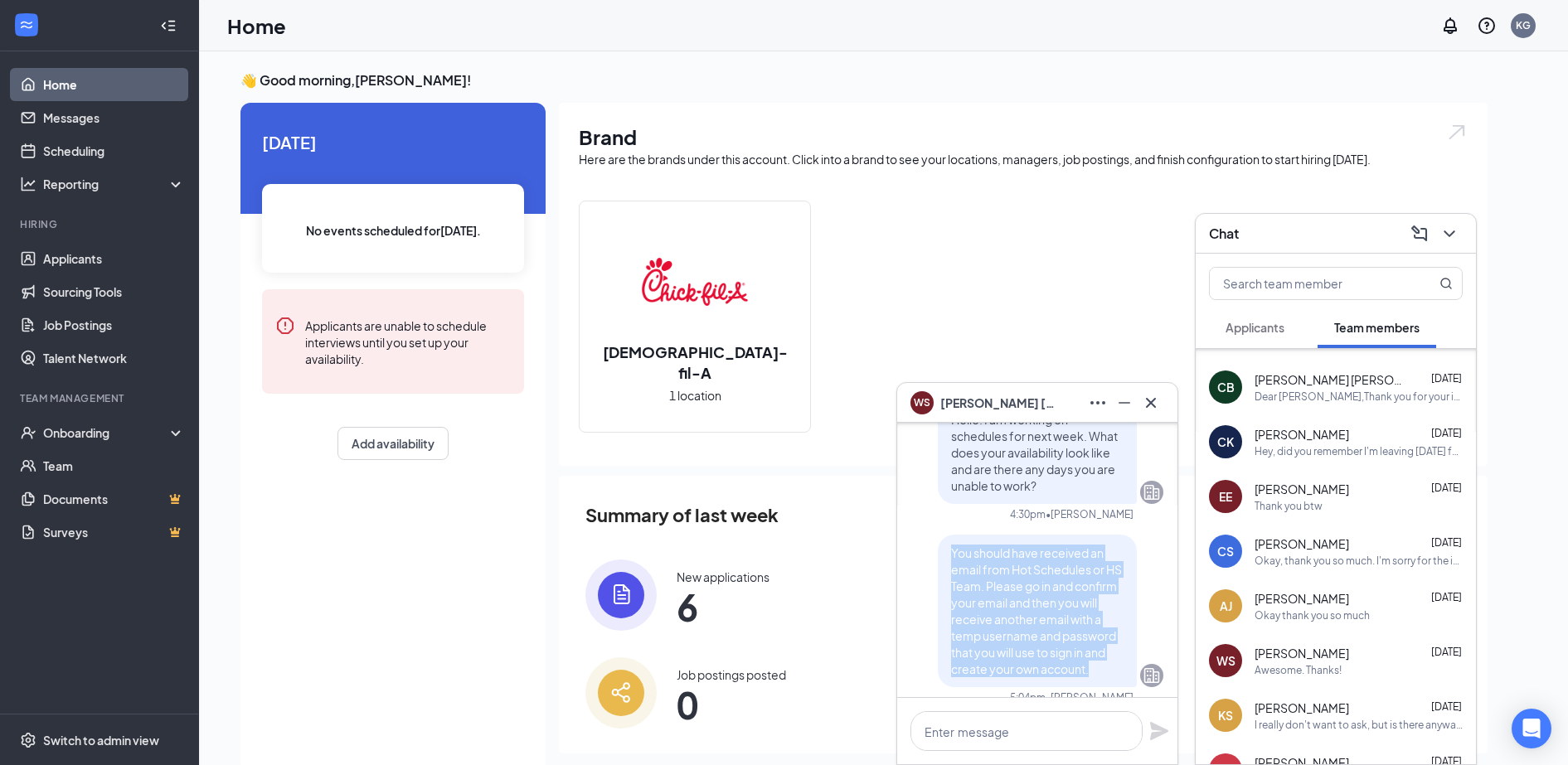
drag, startPoint x: 1062, startPoint y: 666, endPoint x: 905, endPoint y: 554, distance: 192.9
copy span "You should have received an email from Hot Schedules or HS Team. Please go in a…"
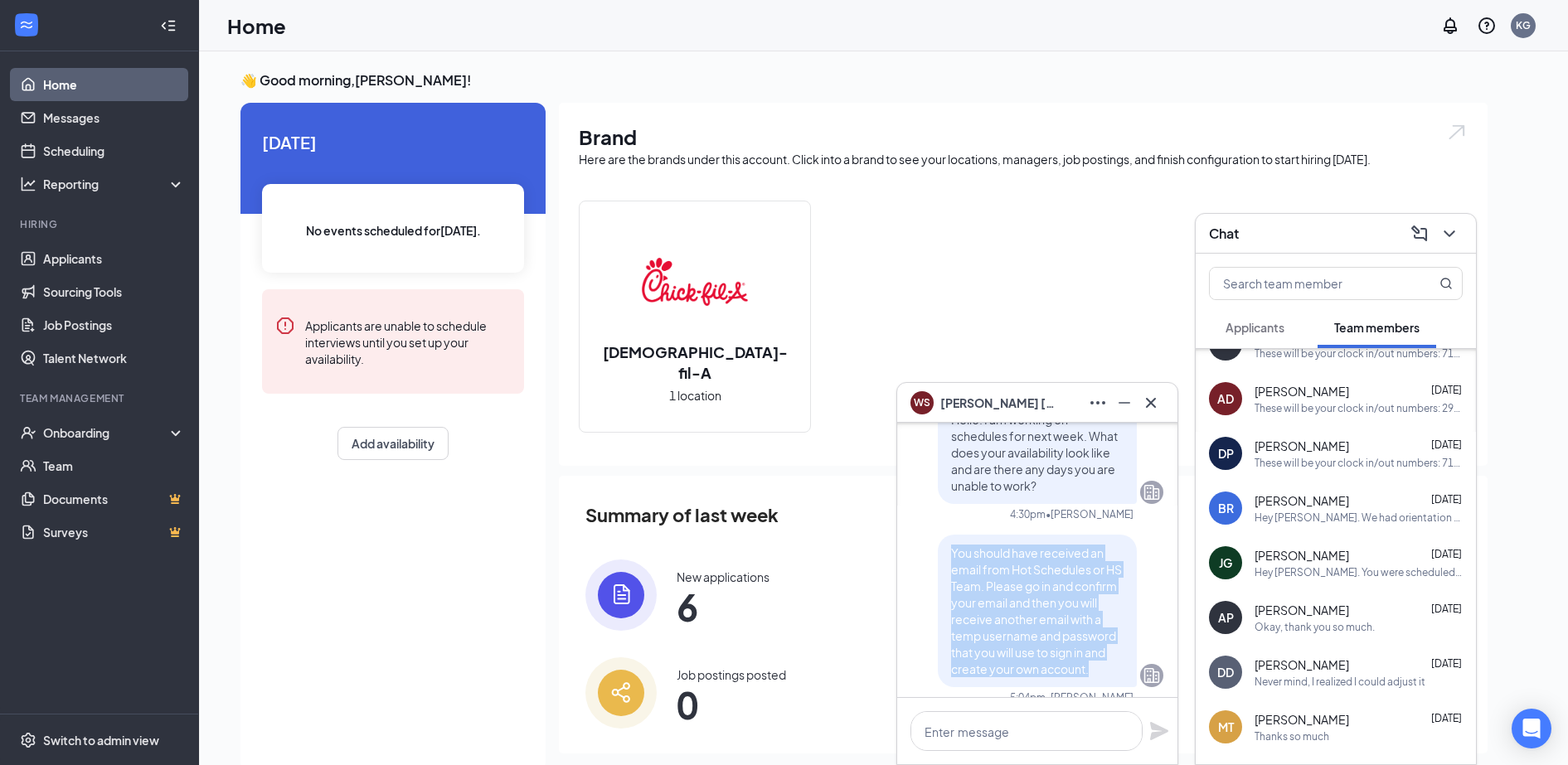
scroll to position [0, 0]
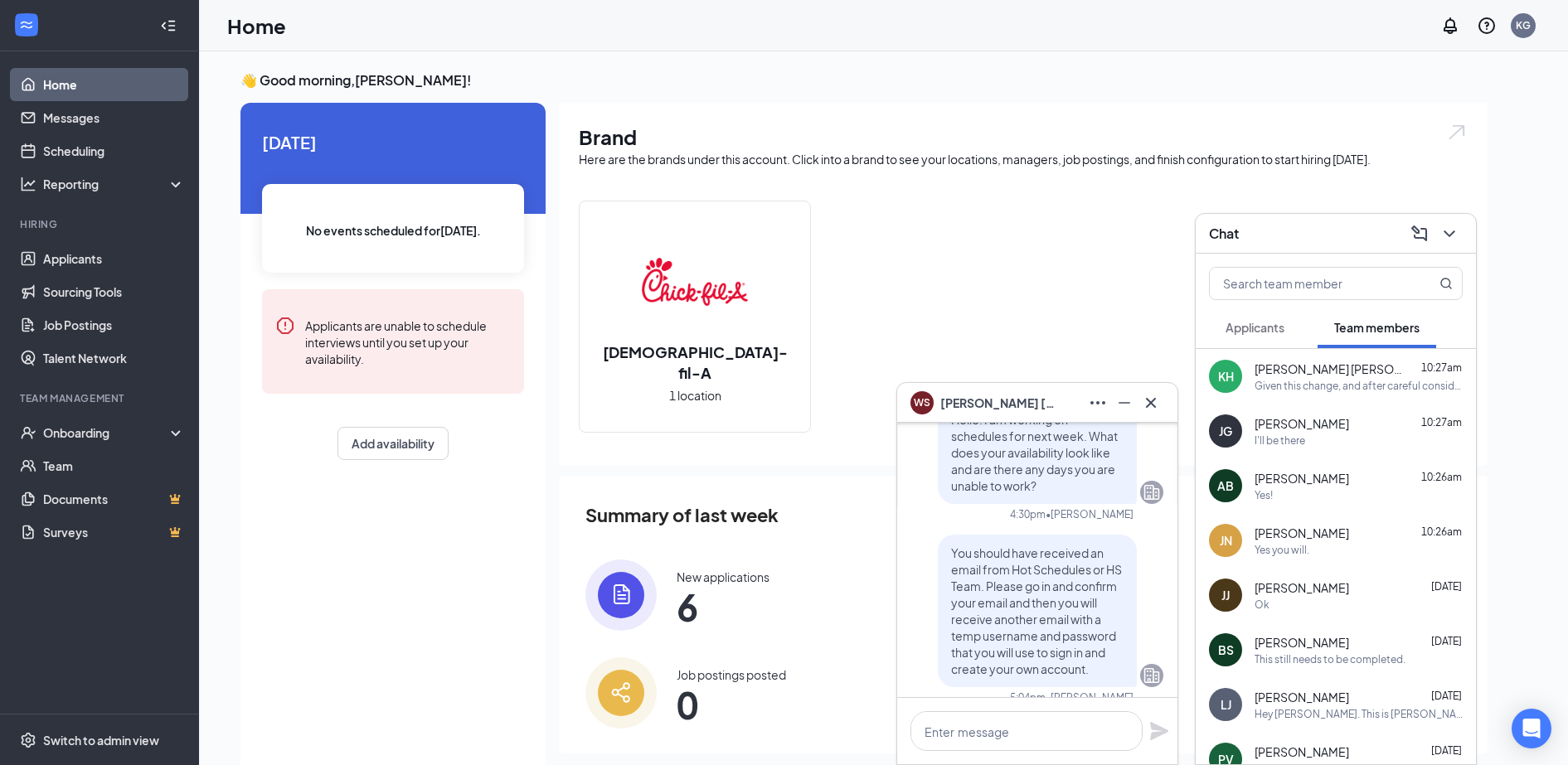
click at [1319, 525] on span "[PERSON_NAME]" at bounding box center [1302, 532] width 95 height 16
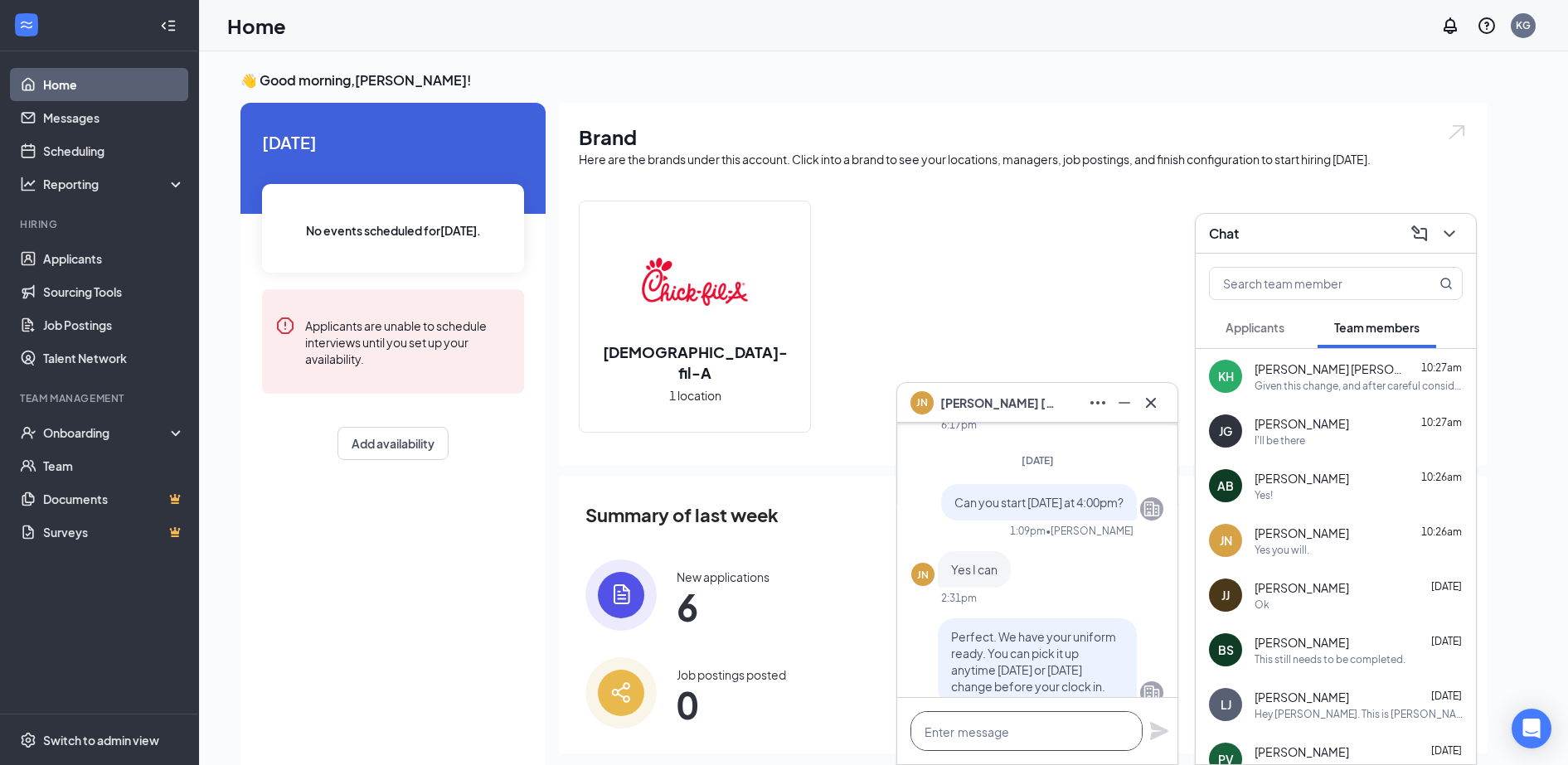
click at [1099, 716] on textarea at bounding box center [1027, 731] width 232 height 40
paste textarea "You should have received an email from Hot Schedules or HS Team. Please go in a…"
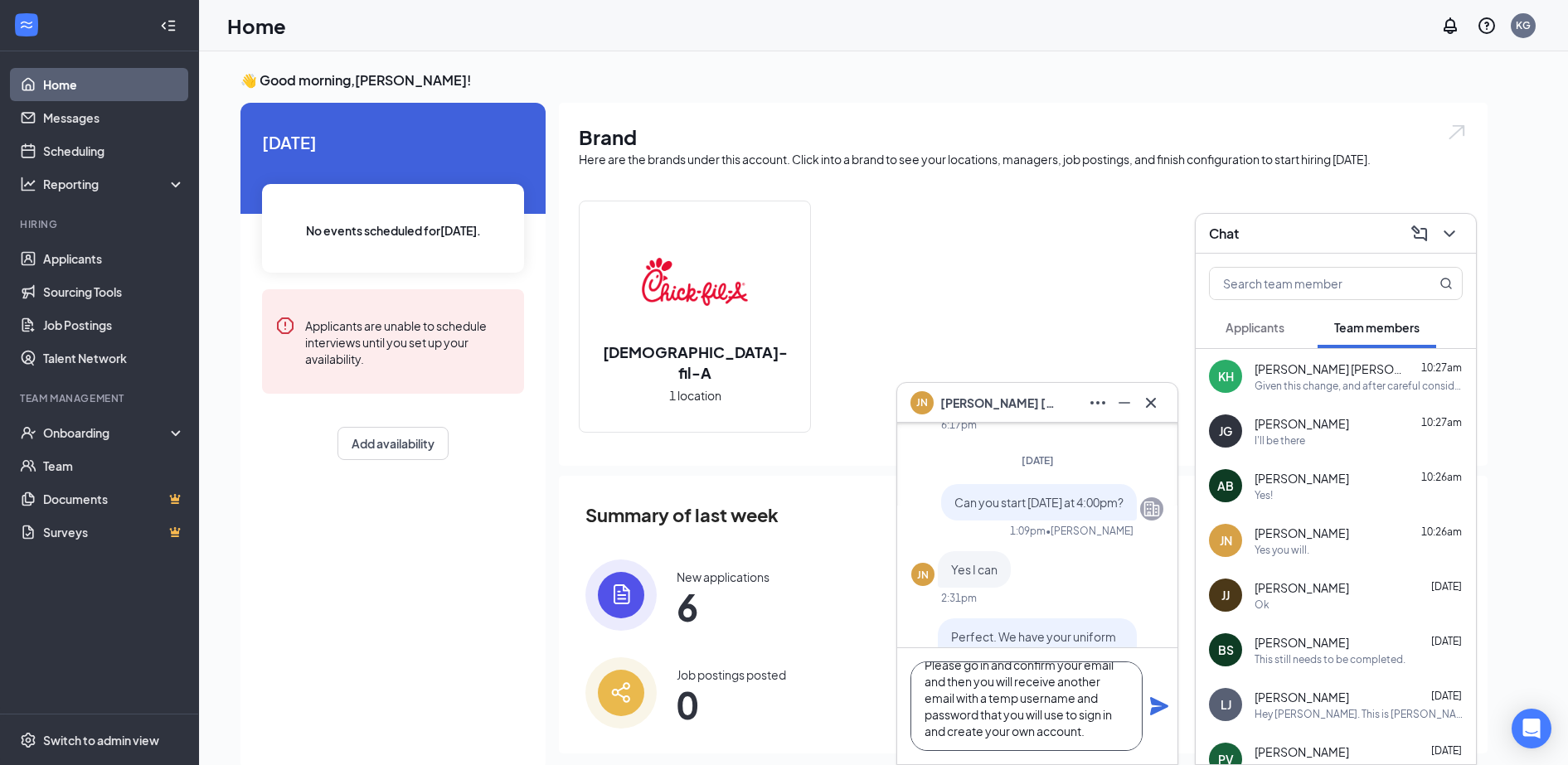
type textarea "You should have received an email from Hot Schedules or HS Team. Please go in a…"
click at [1154, 709] on icon "Plane" at bounding box center [1158, 705] width 18 height 18
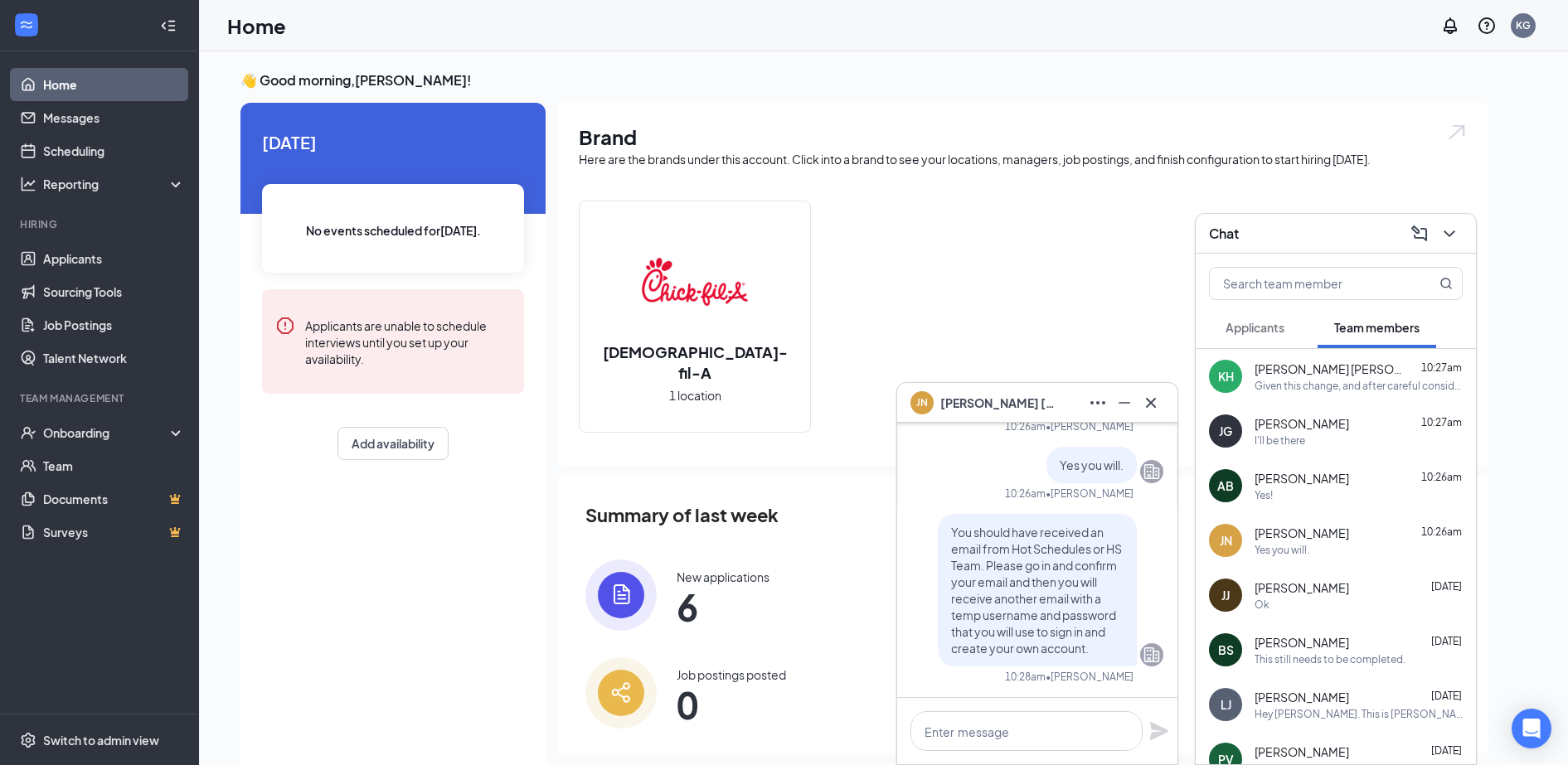
scroll to position [35, 0]
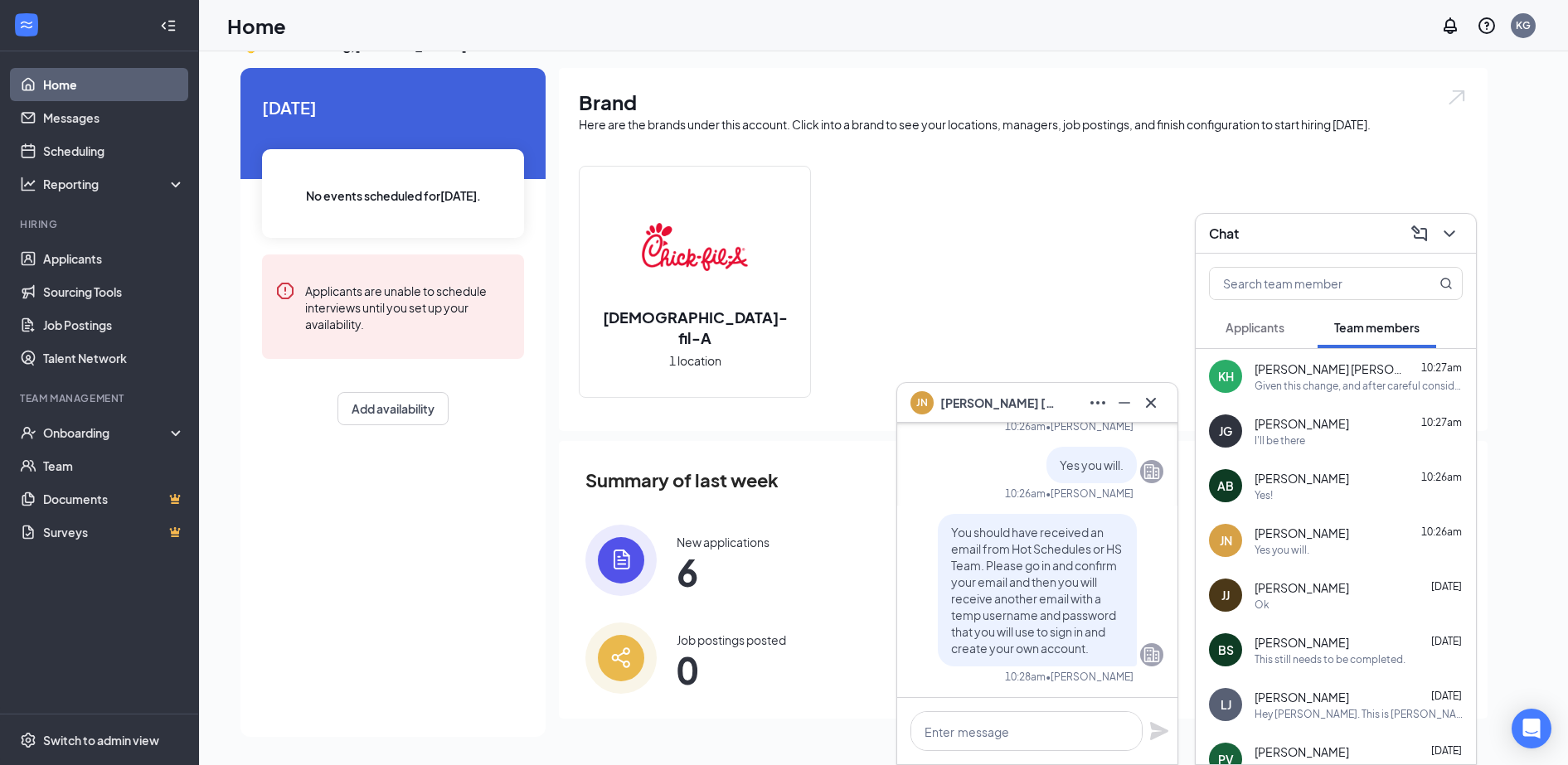
click at [1156, 406] on icon "Cross" at bounding box center [1150, 402] width 20 height 20
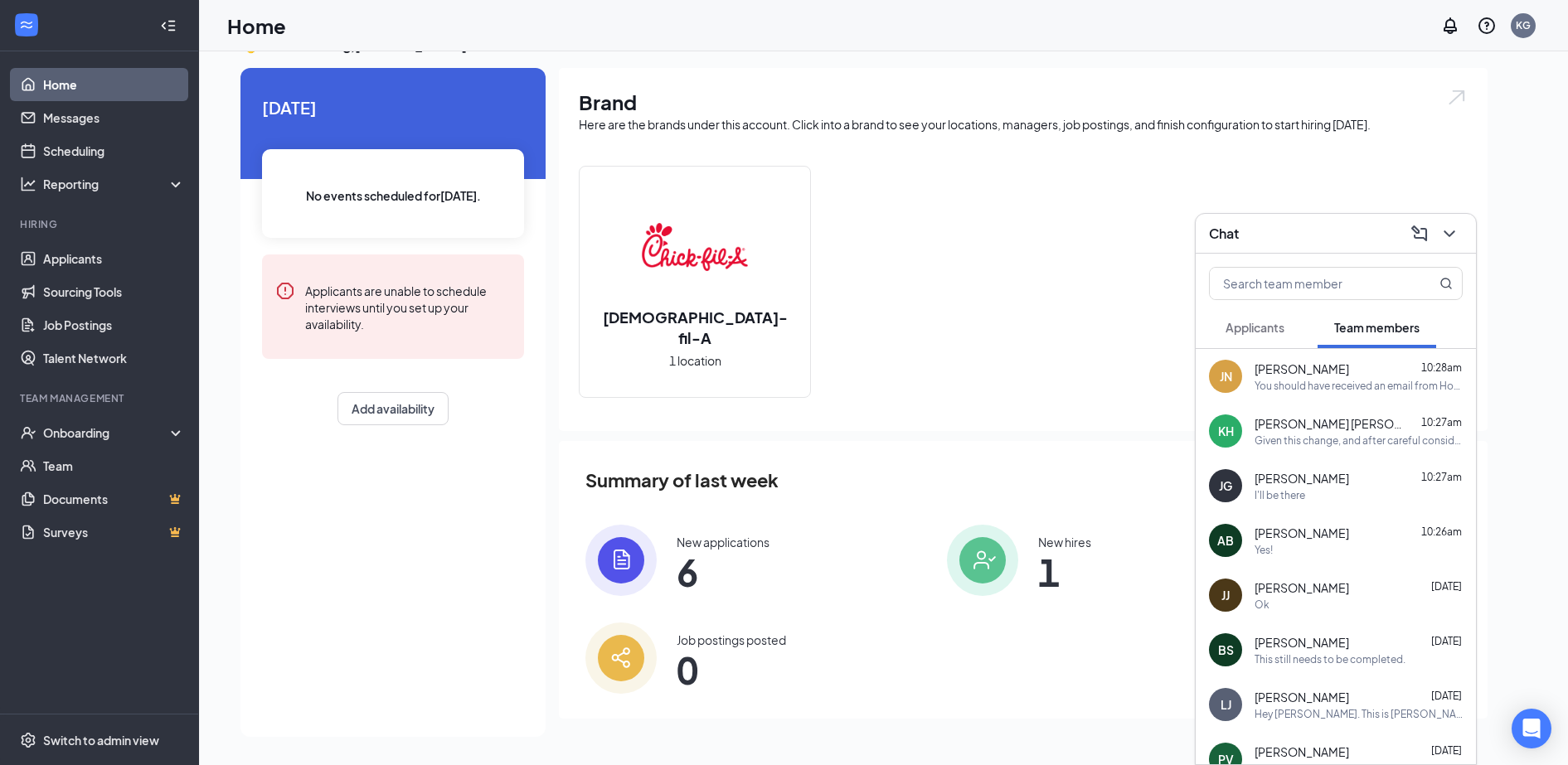
click at [1310, 451] on div "[PERSON_NAME] 10:27am Given this change, and after careful consideration, we re…" at bounding box center [1336, 431] width 280 height 55
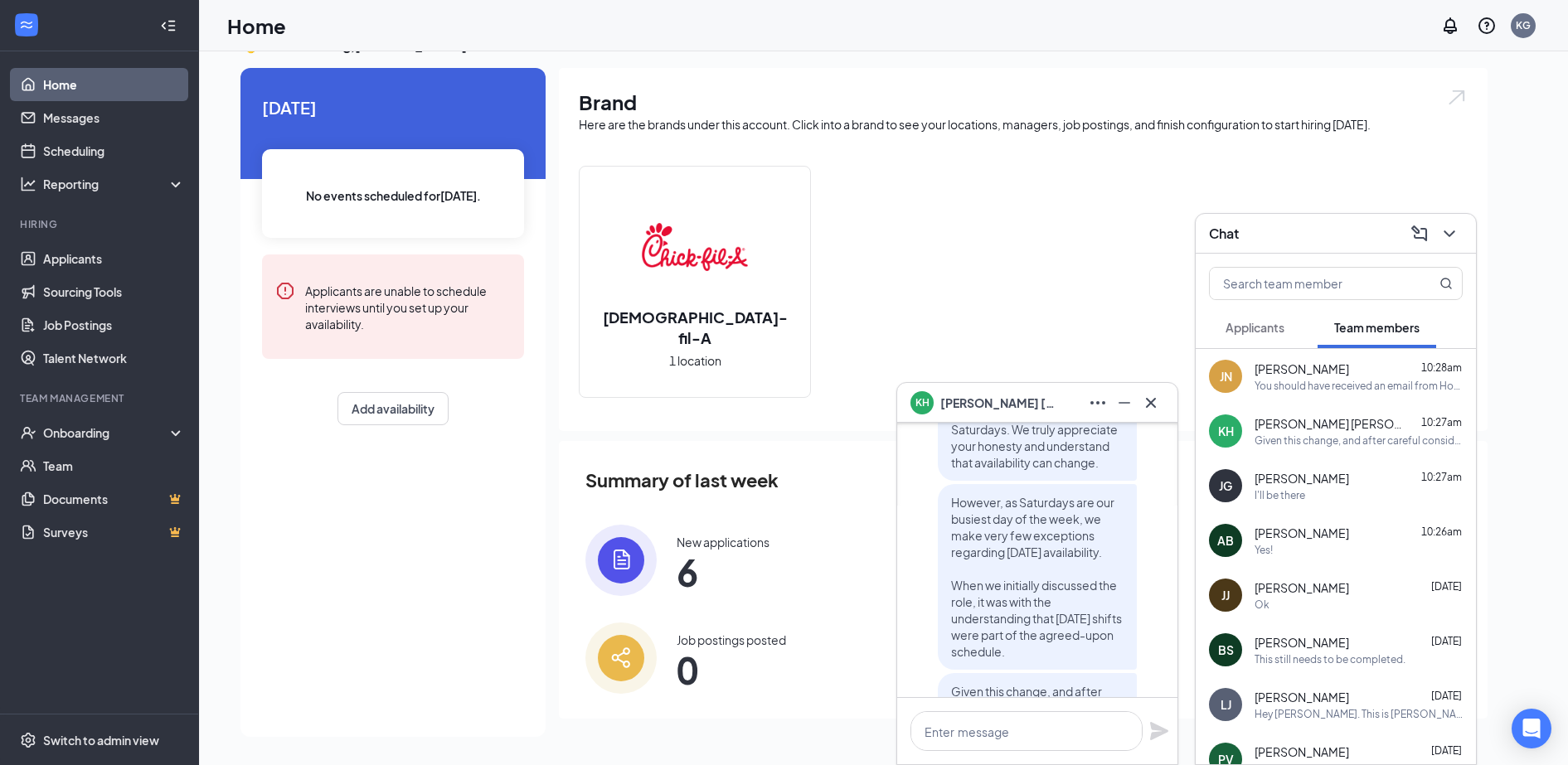
scroll to position [0, 0]
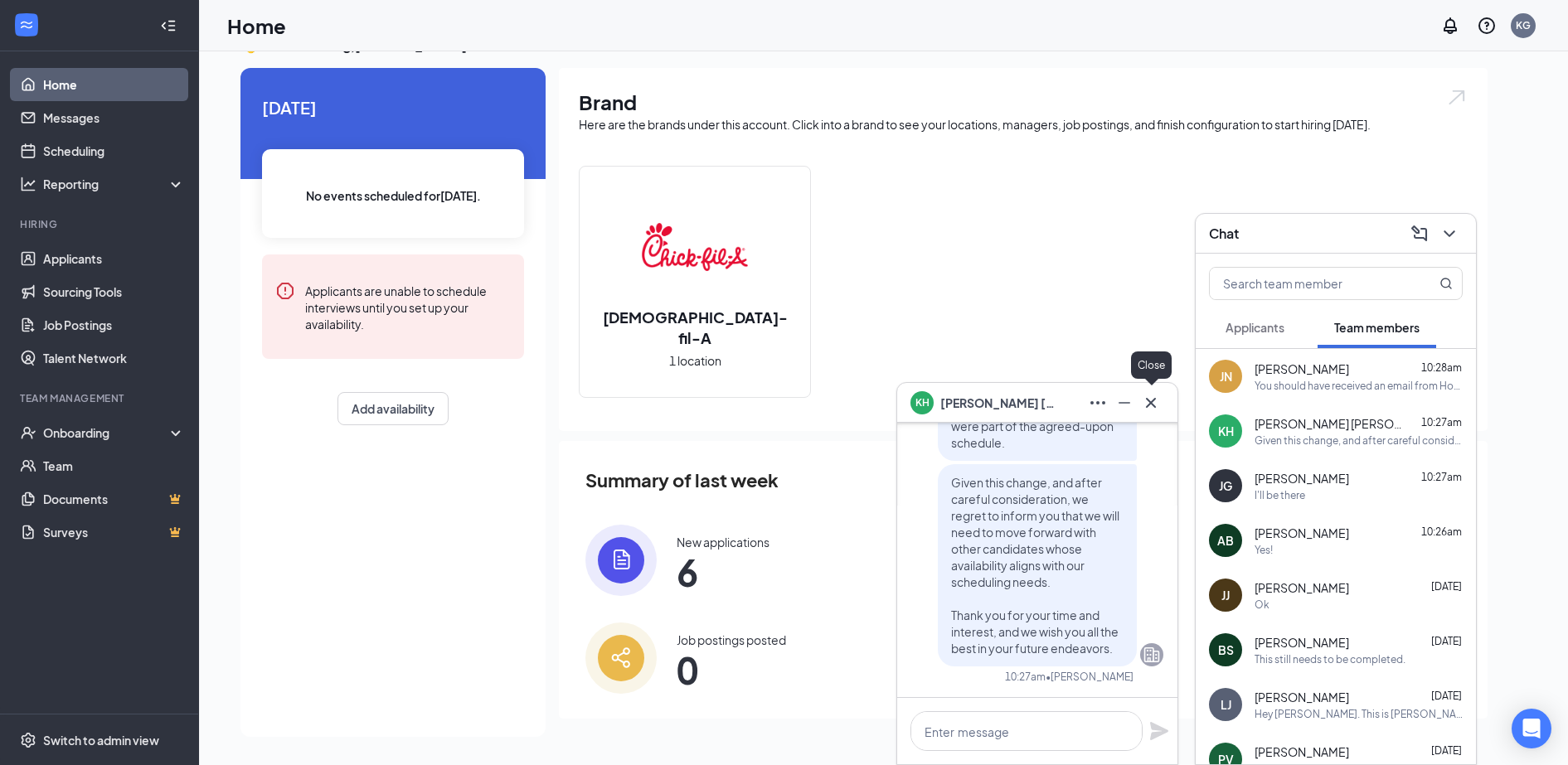
click at [1158, 401] on icon "Cross" at bounding box center [1150, 402] width 20 height 20
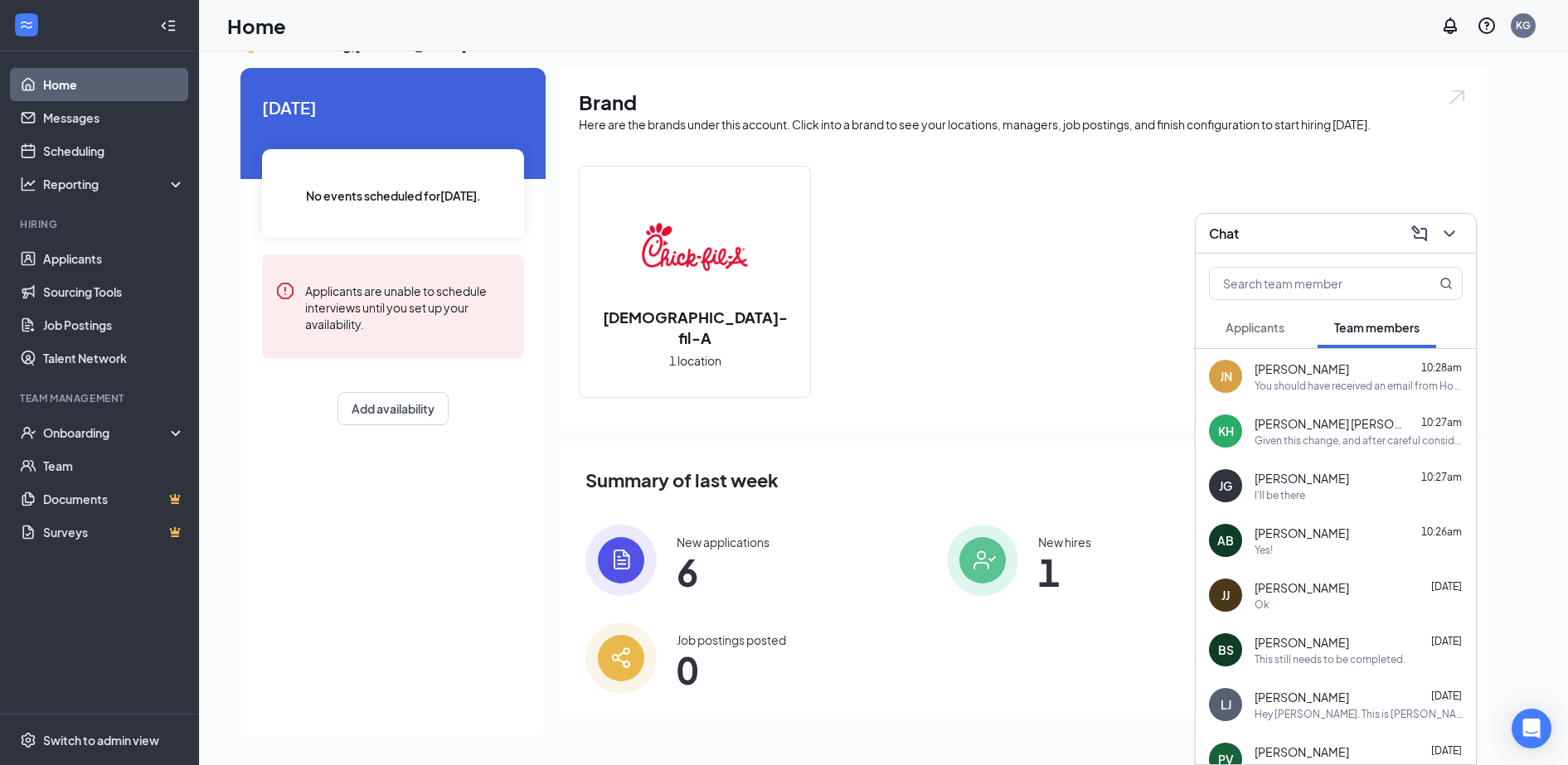
click at [1300, 498] on div "I'll be there" at bounding box center [1279, 495] width 50 height 15
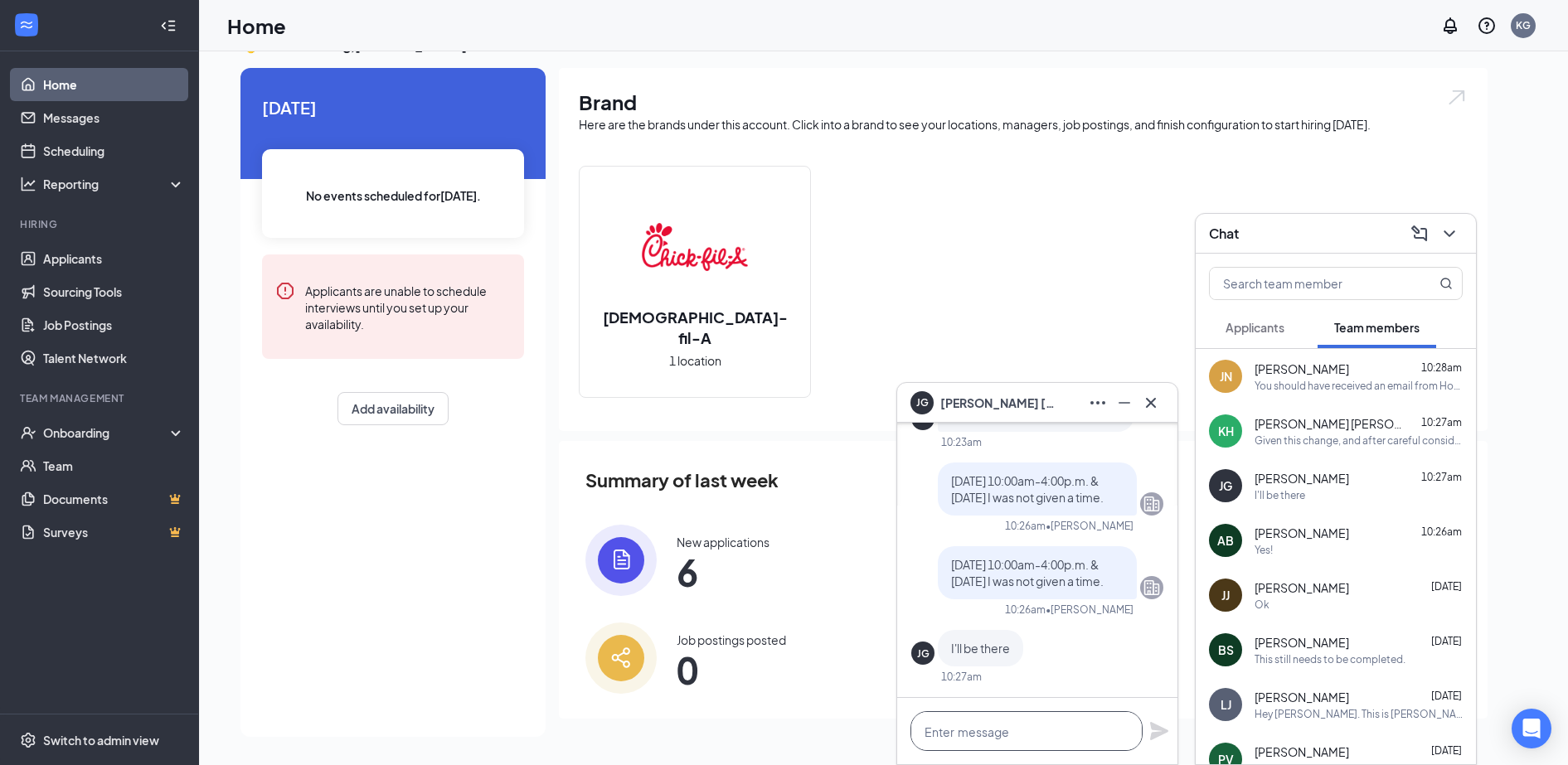
click at [1103, 714] on textarea at bounding box center [1027, 731] width 232 height 40
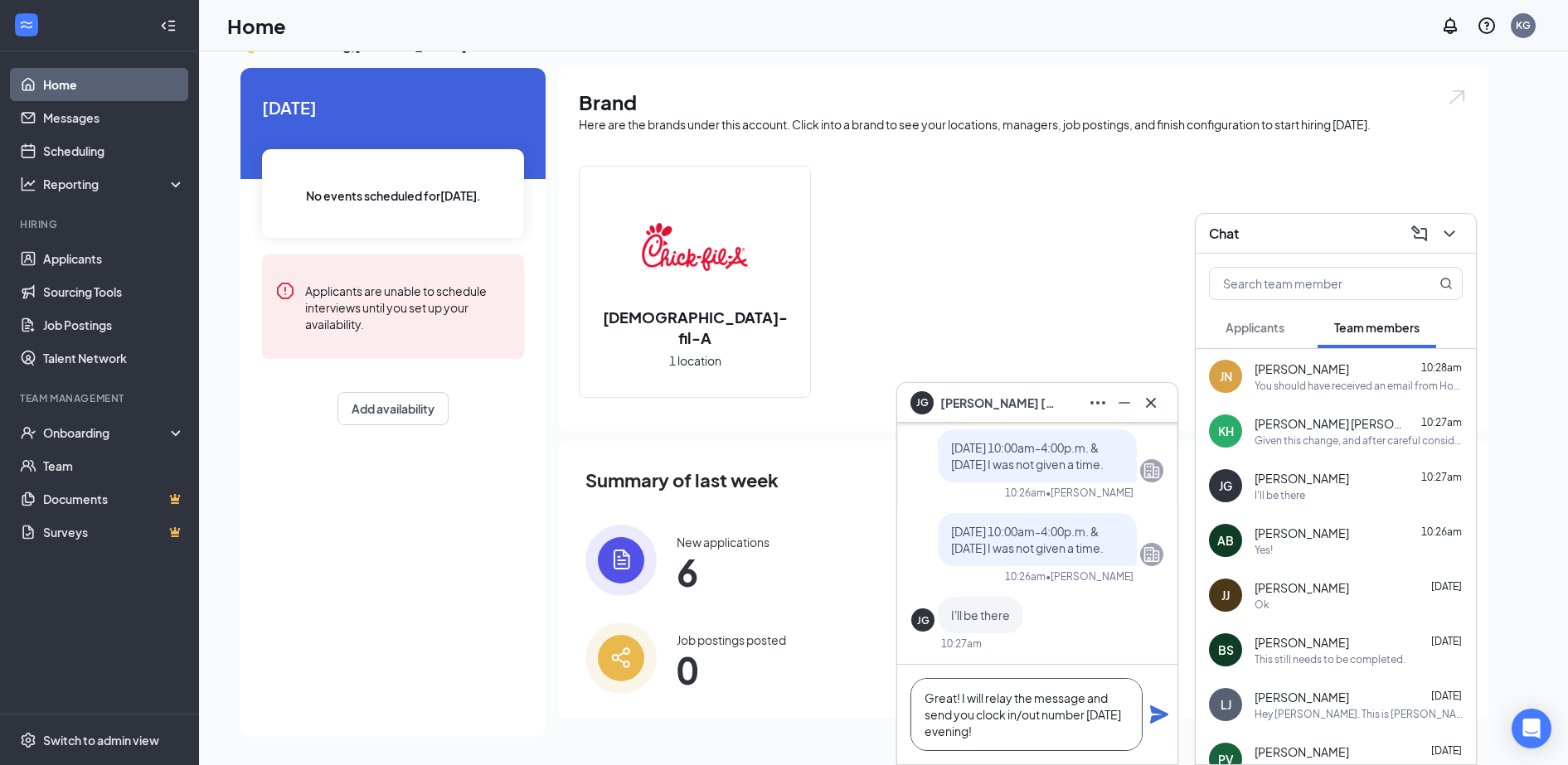
type textarea "Great! I will relay the message and send you clock in/out number [DATE] evening!"
click at [1156, 721] on icon "Plane" at bounding box center [1158, 714] width 18 height 18
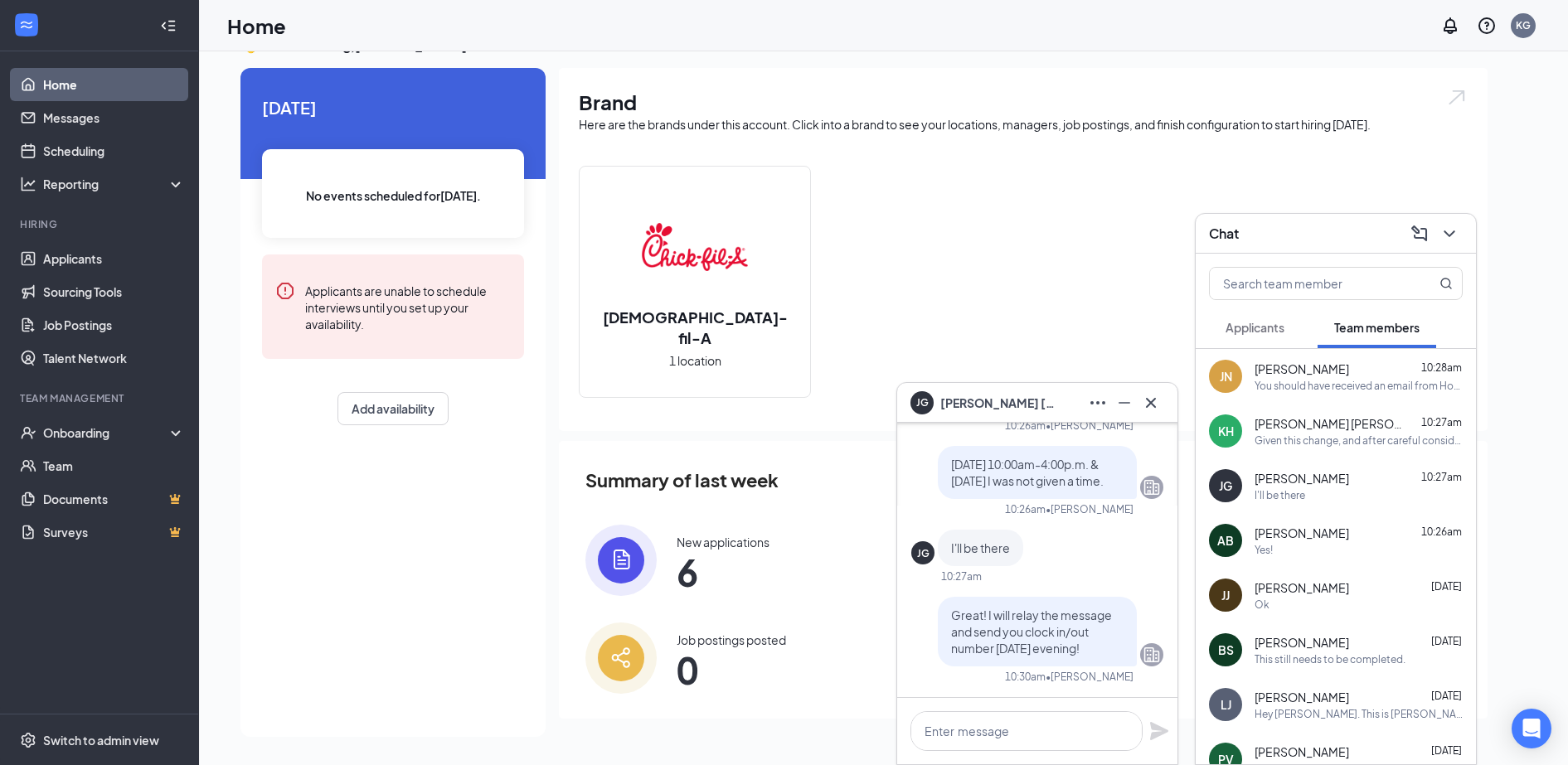
scroll to position [0, 0]
click at [1148, 390] on button at bounding box center [1150, 402] width 26 height 26
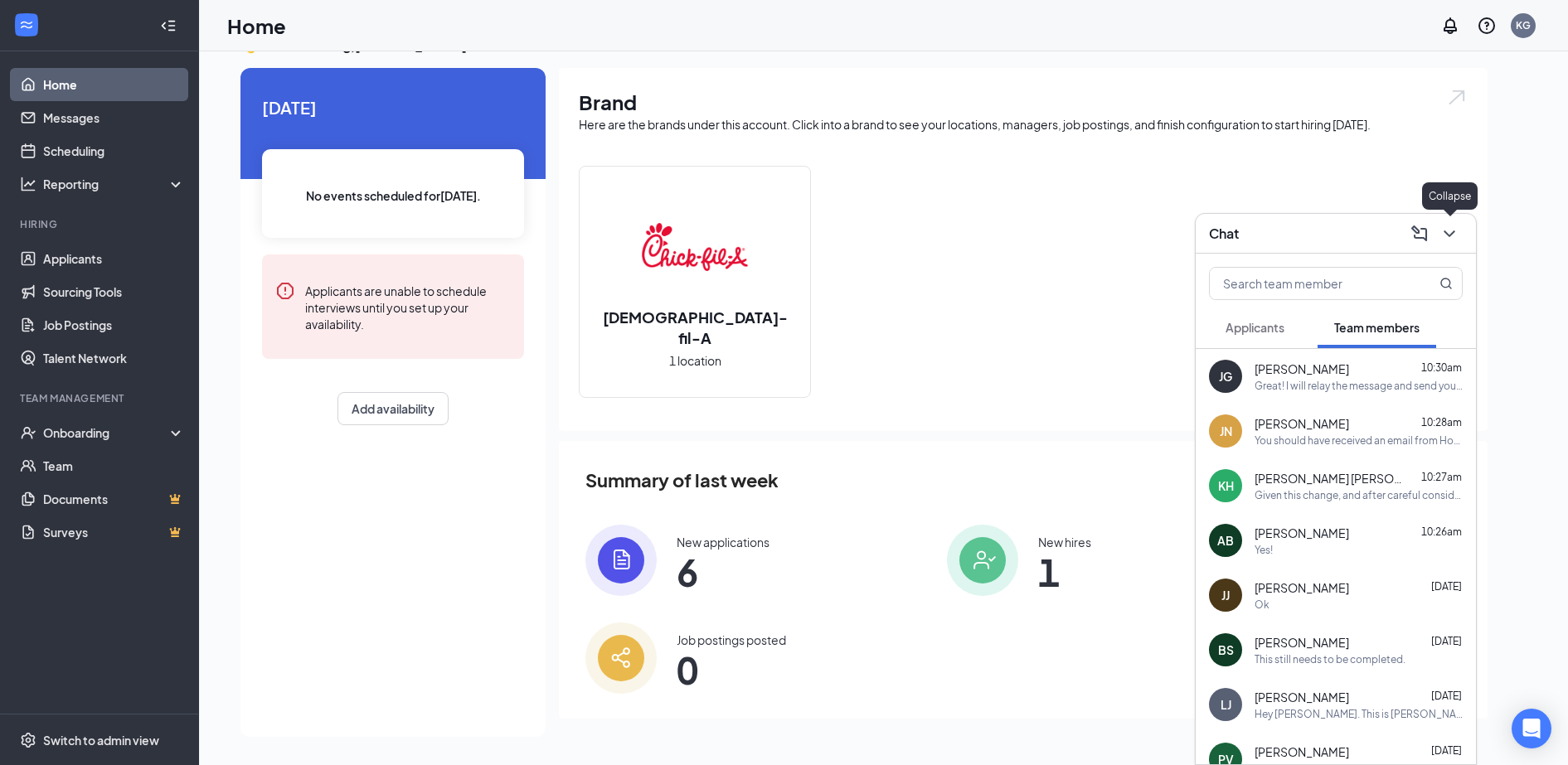
click at [1449, 228] on icon "ChevronDown" at bounding box center [1448, 233] width 20 height 20
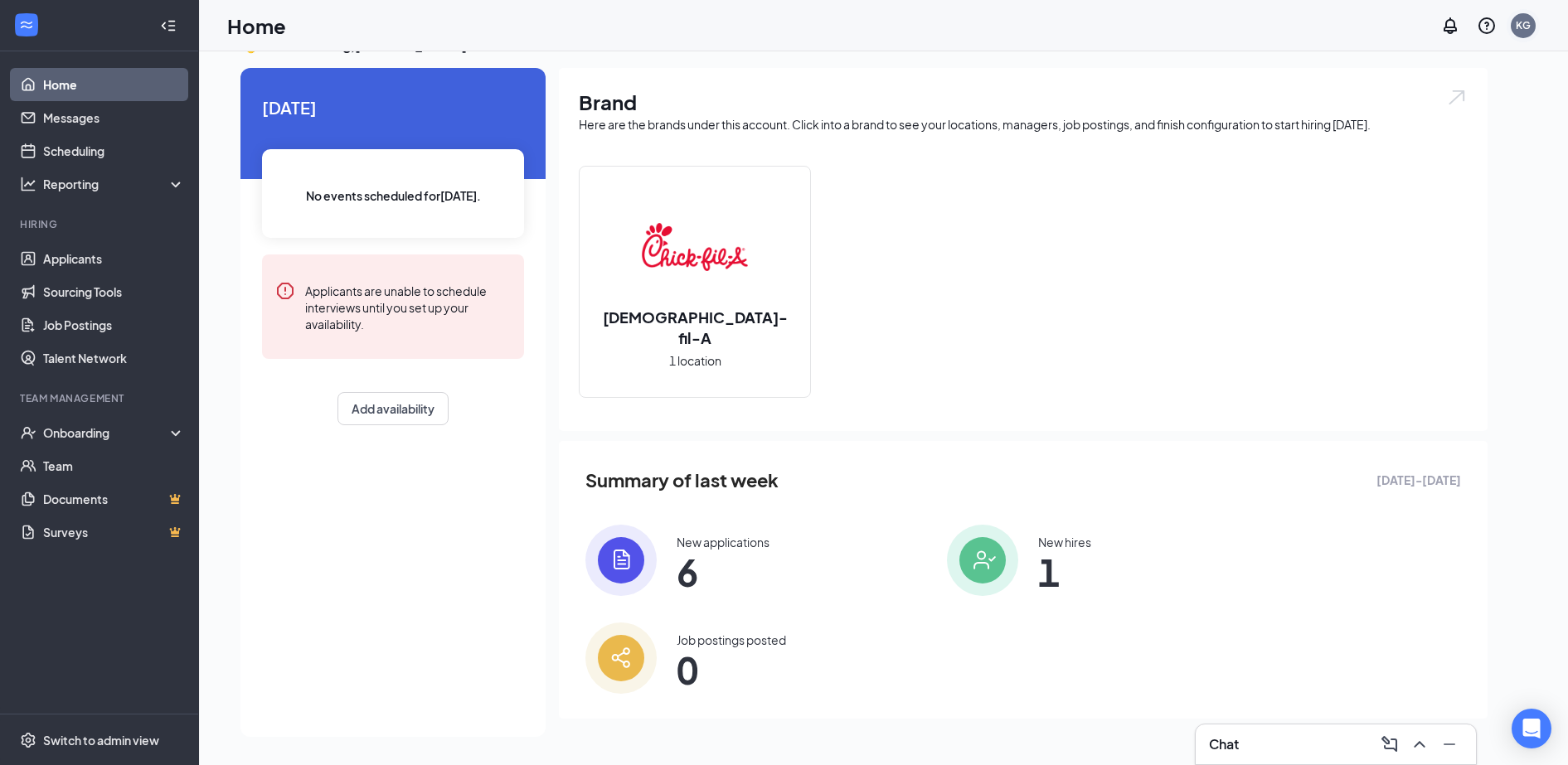
click at [1525, 26] on div "KG" at bounding box center [1522, 25] width 15 height 15
click at [1439, 246] on div "Log out" at bounding box center [1440, 253] width 179 height 16
